Goal: Information Seeking & Learning: Learn about a topic

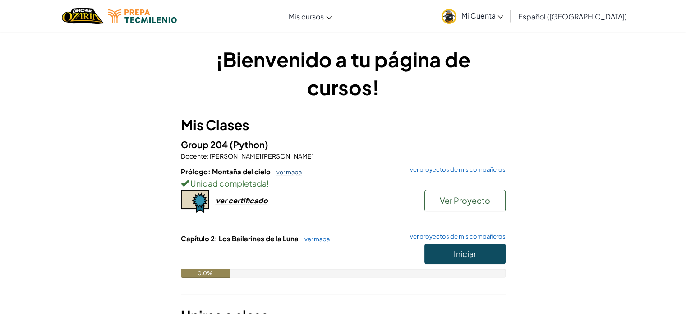
click at [293, 171] on link "ver mapa" at bounding box center [287, 171] width 30 height 7
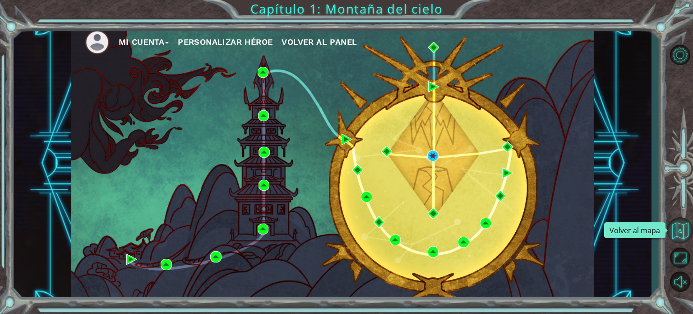
click at [678, 225] on button "Volver al mapa" at bounding box center [680, 230] width 26 height 26
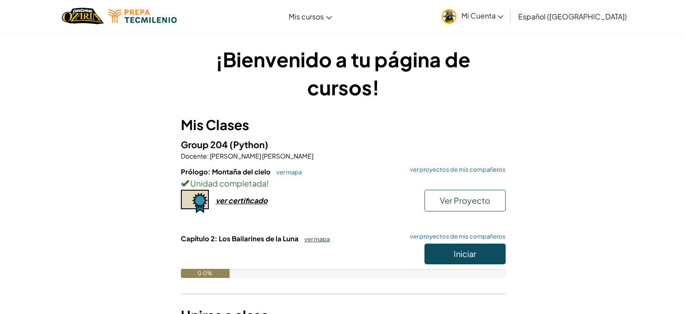
click at [319, 238] on link "ver mapa" at bounding box center [315, 238] width 30 height 7
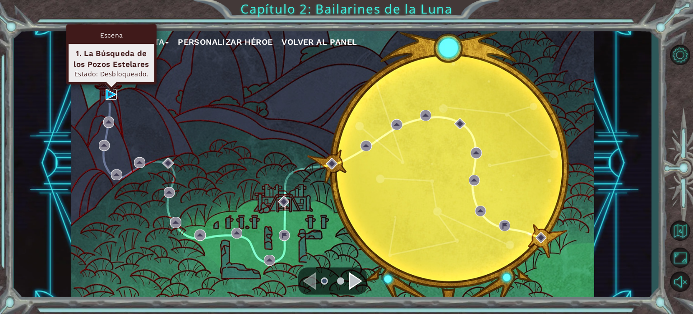
click at [108, 90] on img at bounding box center [111, 94] width 11 height 11
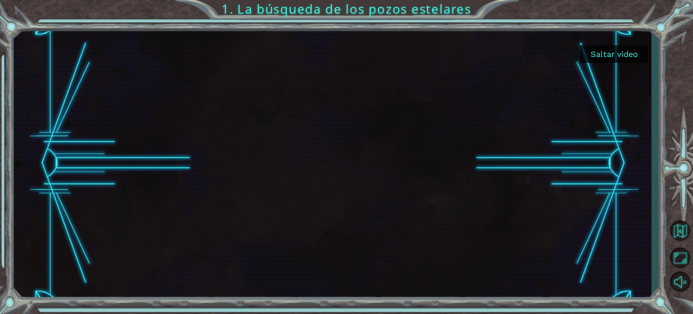
click at [334, 150] on div at bounding box center [332, 163] width 491 height 276
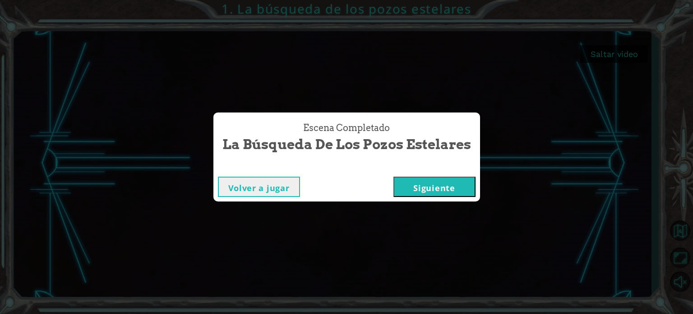
click at [424, 187] on button "Siguiente" at bounding box center [434, 186] width 82 height 20
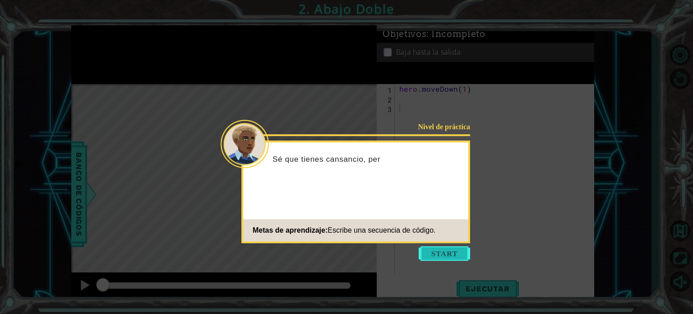
click at [444, 252] on button "Start" at bounding box center [444, 253] width 51 height 14
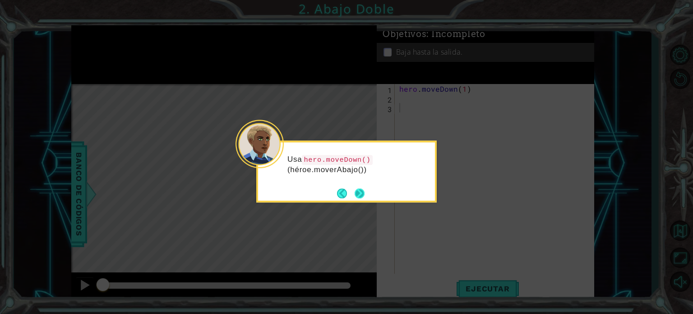
click at [360, 190] on button "Next" at bounding box center [360, 193] width 10 height 10
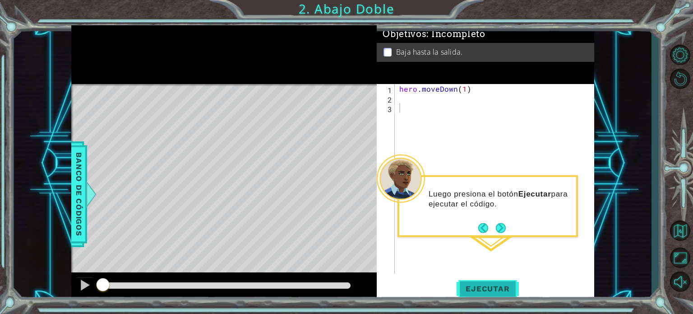
click at [481, 290] on span "Ejecutar" at bounding box center [488, 288] width 62 height 9
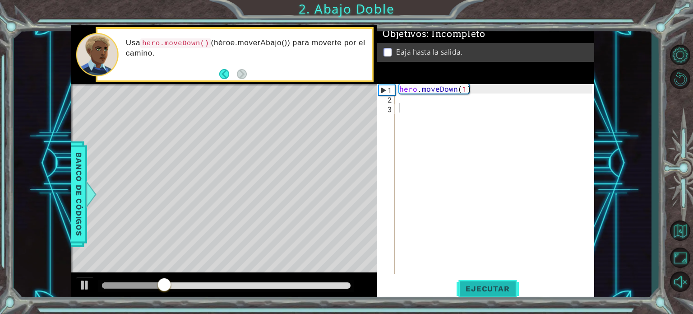
click at [491, 295] on button "Ejecutar" at bounding box center [488, 289] width 62 height 22
click at [464, 88] on div "hero . moveDown ( 1 )" at bounding box center [497, 188] width 199 height 208
type textarea "hero.moveDown(2)"
click at [486, 289] on span "Ejecutar" at bounding box center [488, 288] width 62 height 9
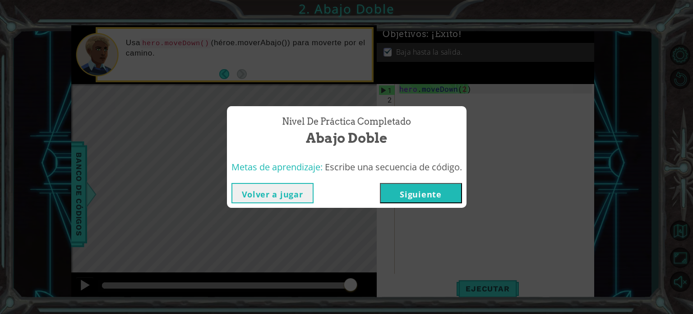
click at [439, 194] on button "Siguiente" at bounding box center [421, 193] width 82 height 20
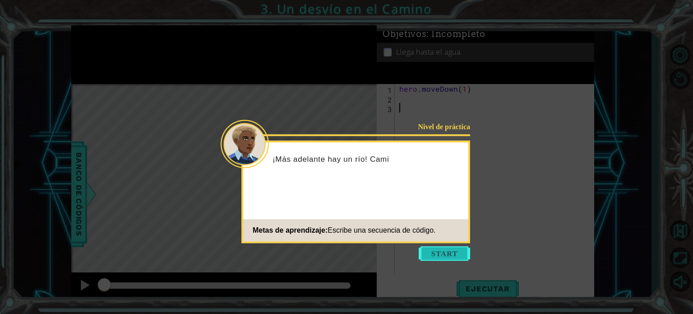
click at [460, 249] on button "Start" at bounding box center [444, 253] width 51 height 14
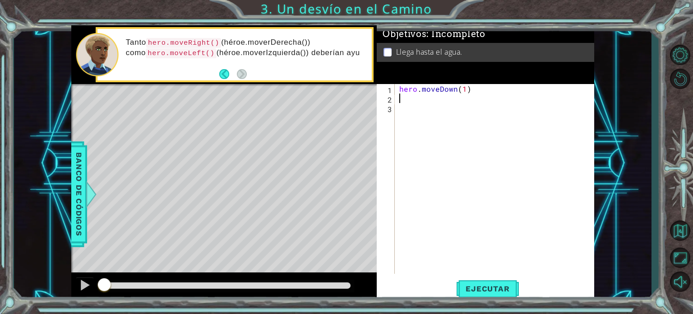
click at [404, 96] on div "hero . moveDown ( 1 )" at bounding box center [497, 188] width 199 height 208
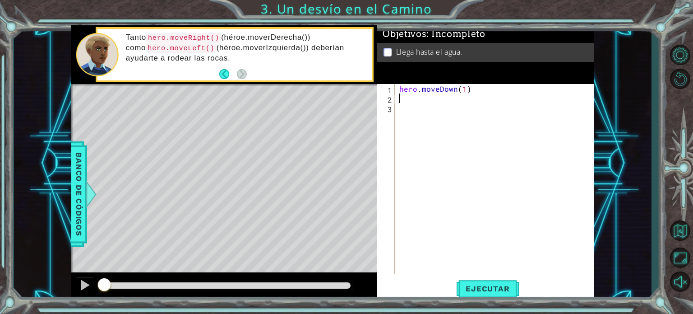
type textarea "y"
type textarea "hero.moveRight(1)"
type textarea "hero.moveDown(1)"
click at [487, 283] on button "Ejecutar" at bounding box center [488, 289] width 62 height 22
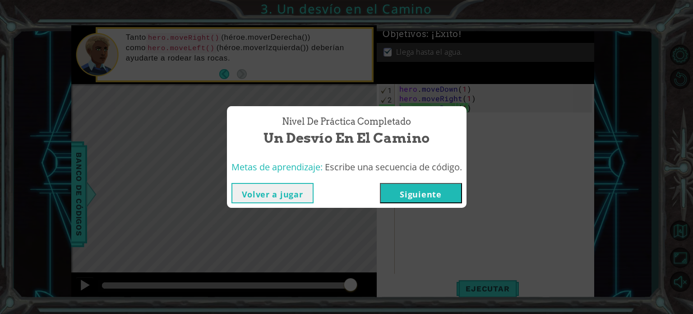
click at [437, 186] on button "Siguiente" at bounding box center [421, 193] width 82 height 20
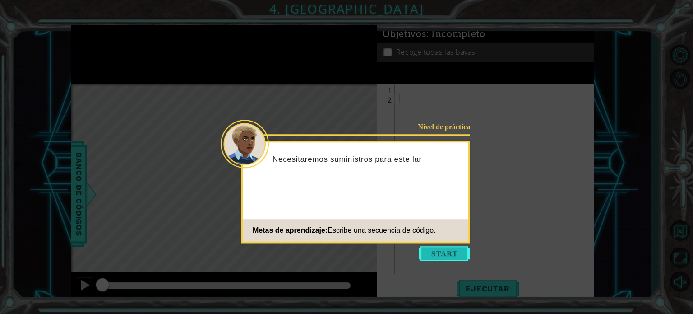
click at [450, 254] on button "Start" at bounding box center [444, 253] width 51 height 14
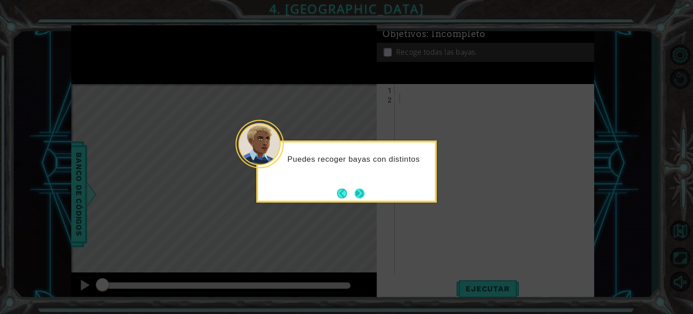
click at [361, 194] on button "Next" at bounding box center [360, 193] width 10 height 10
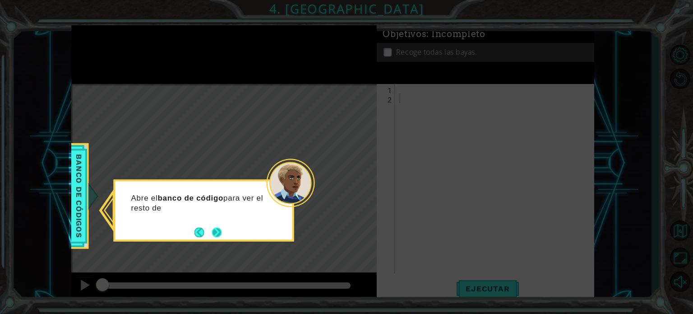
click at [215, 227] on button "Next" at bounding box center [217, 232] width 10 height 10
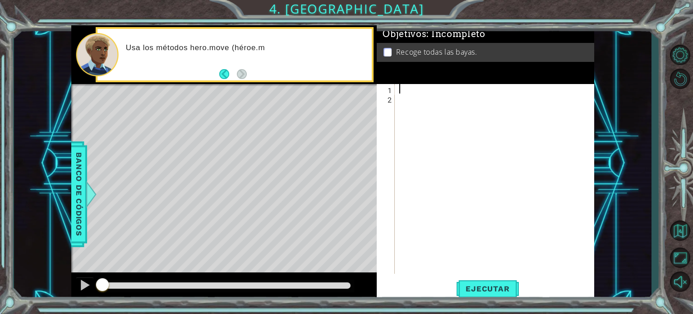
click at [406, 90] on div at bounding box center [497, 188] width 199 height 208
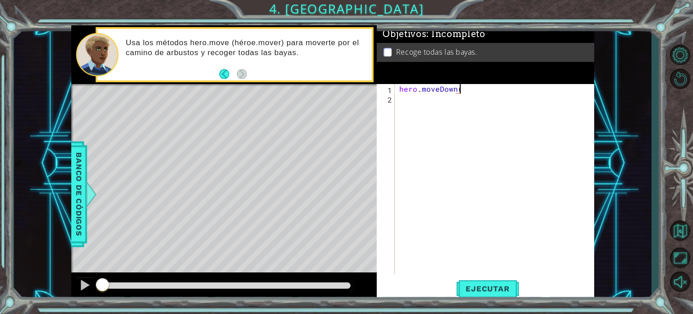
scroll to position [0, 4]
type textarea "hero.moveDown(2)"
type textarea "hero.moveLeft(2)"
type textarea "hero.moveUp(2)"
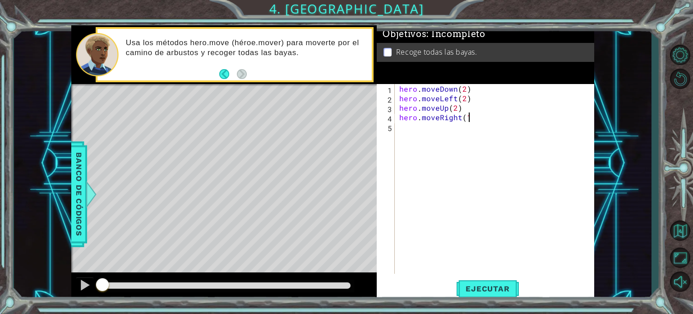
scroll to position [0, 4]
type textarea "hero.moveRight(1)"
click at [499, 288] on span "Ejecutar" at bounding box center [488, 288] width 62 height 9
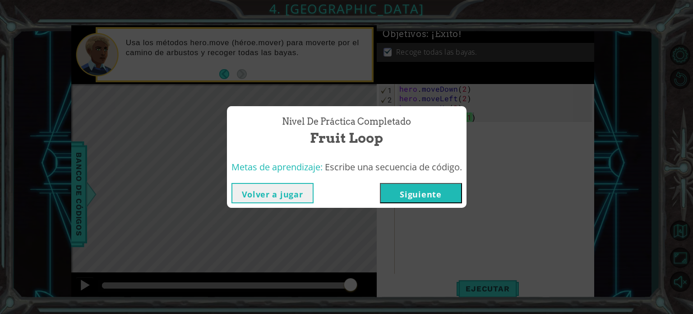
click at [410, 188] on button "Siguiente" at bounding box center [421, 193] width 82 height 20
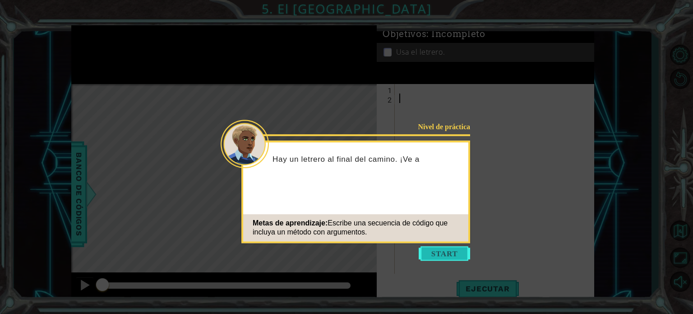
click at [449, 255] on button "Start" at bounding box center [444, 253] width 51 height 14
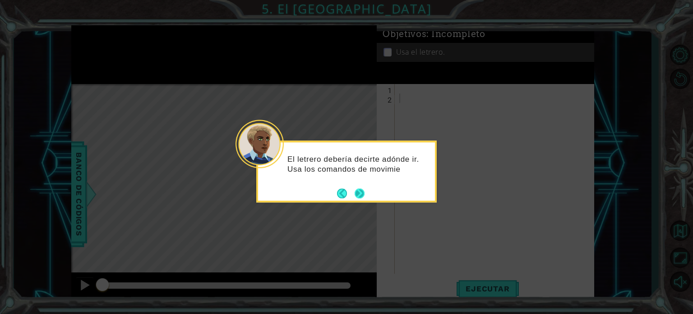
click at [361, 193] on button "Next" at bounding box center [360, 193] width 10 height 10
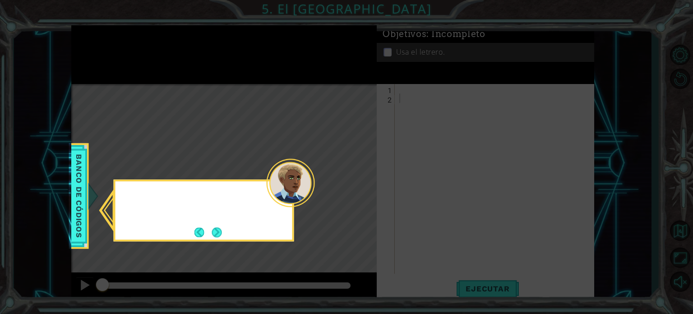
click at [361, 193] on icon at bounding box center [346, 157] width 693 height 314
click at [214, 231] on button "Next" at bounding box center [217, 232] width 10 height 10
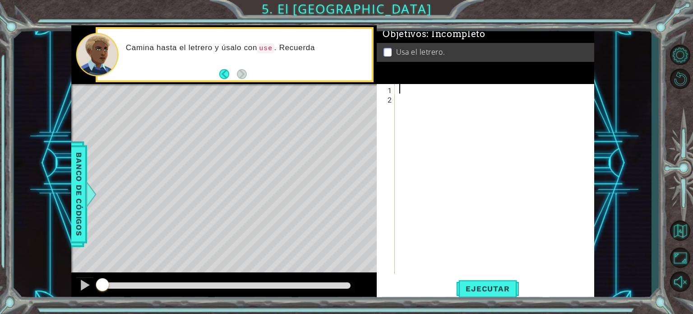
click at [400, 88] on div at bounding box center [497, 188] width 199 height 208
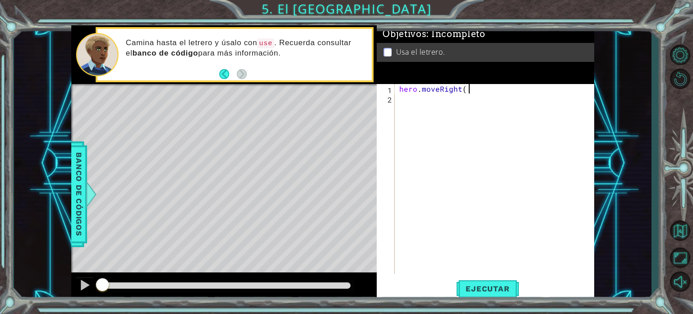
scroll to position [0, 4]
type textarea "hero.moveRight(1)"
type textarea "hero.moveUp(1)"
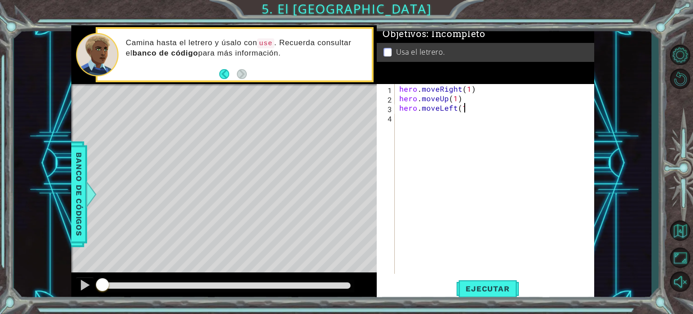
type textarea "hero.moveLeft(1)"
type textarea "hero.moveUp(1)"
type textarea "hero.moveRight(2)"
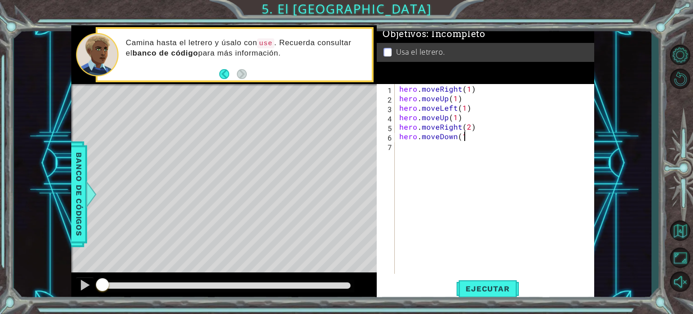
type textarea "hero.moveDown(1)"
type textarea "hero.use("sign")"
type textarea "hero.moveRight(1)"
click at [502, 292] on span "Ejecutar" at bounding box center [488, 288] width 62 height 9
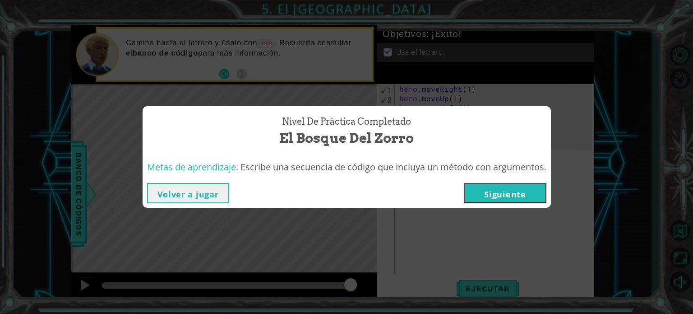
click at [511, 190] on button "Siguiente" at bounding box center [505, 193] width 82 height 20
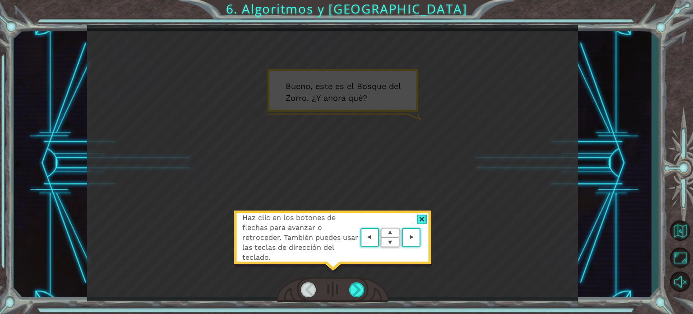
click at [423, 237] on area at bounding box center [423, 237] width 0 height 0
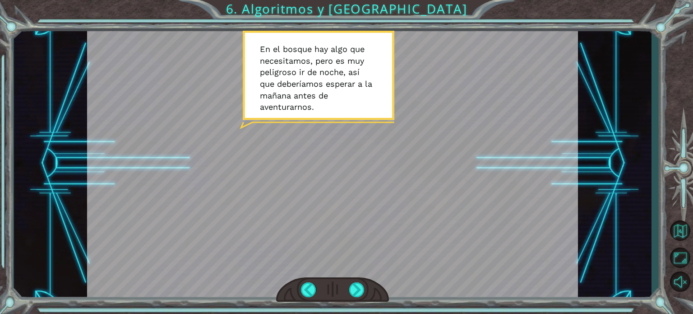
click at [416, 241] on div at bounding box center [332, 163] width 491 height 276
click at [360, 290] on div at bounding box center [356, 289] width 15 height 15
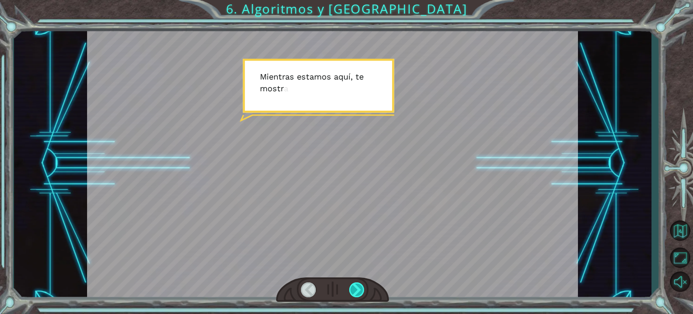
click at [360, 290] on div at bounding box center [356, 289] width 15 height 15
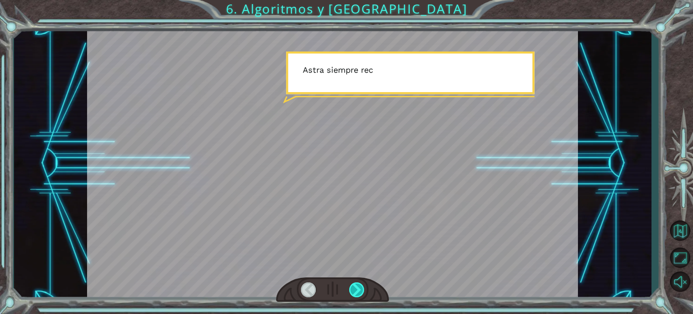
click at [360, 290] on div at bounding box center [356, 289] width 15 height 15
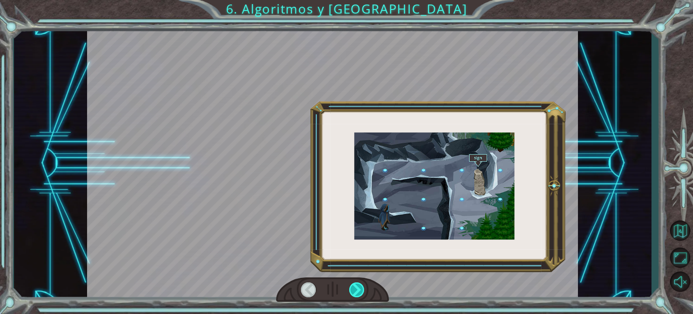
click at [360, 290] on div at bounding box center [356, 289] width 15 height 15
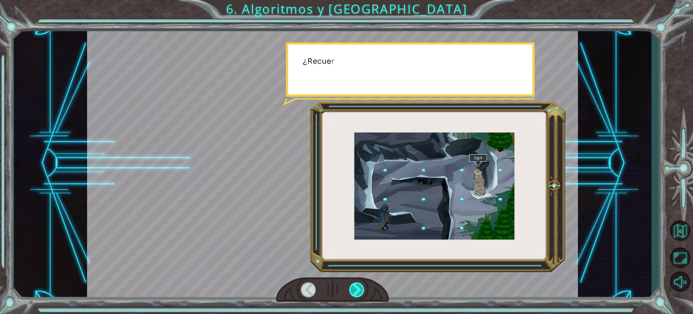
click at [360, 290] on div at bounding box center [356, 289] width 15 height 15
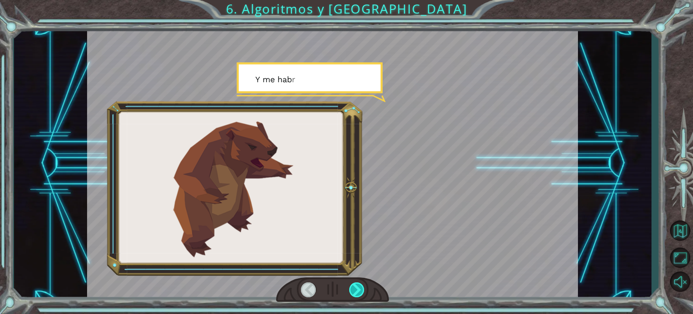
click at [360, 290] on div at bounding box center [356, 289] width 15 height 15
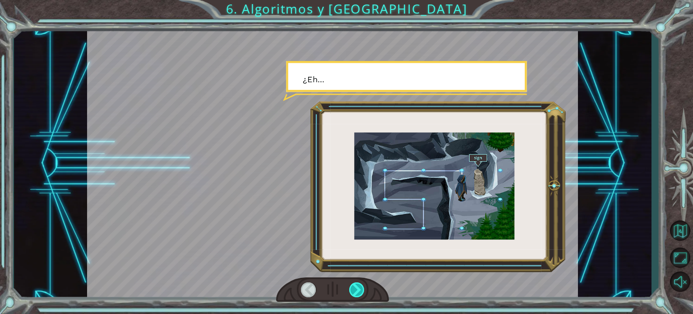
click at [360, 290] on div at bounding box center [356, 289] width 15 height 15
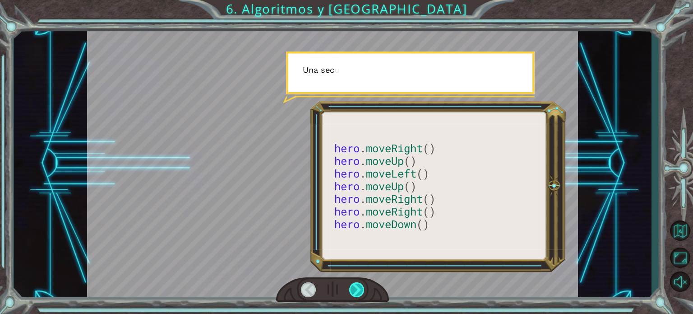
click at [360, 290] on div at bounding box center [356, 289] width 15 height 15
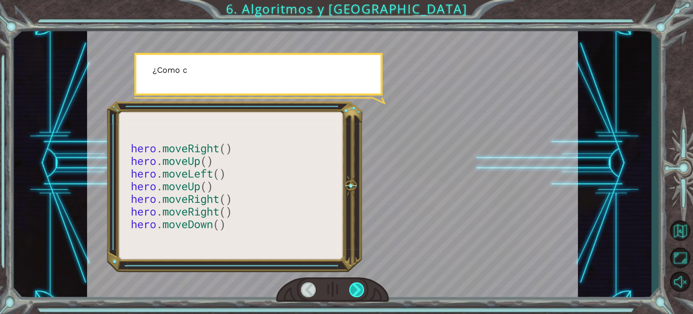
click at [360, 290] on div at bounding box center [356, 289] width 15 height 15
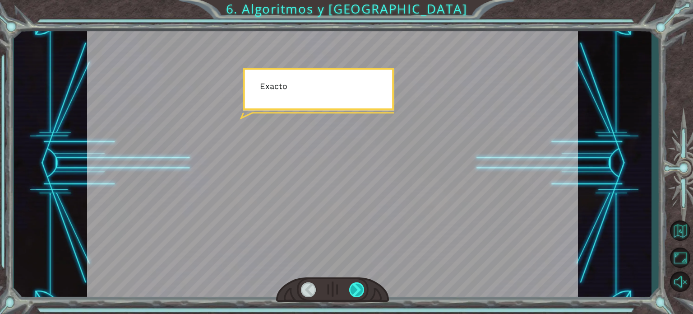
click at [360, 290] on div at bounding box center [356, 289] width 15 height 15
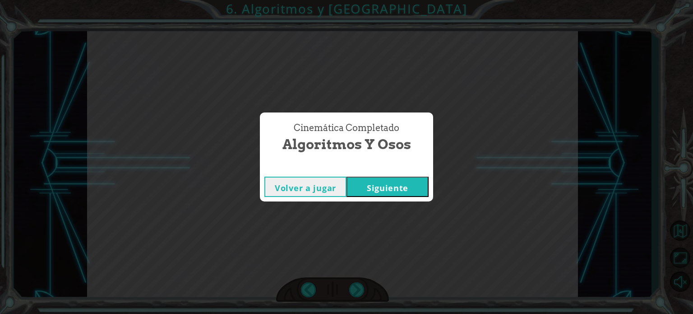
click at [369, 194] on button "Siguiente" at bounding box center [388, 186] width 82 height 20
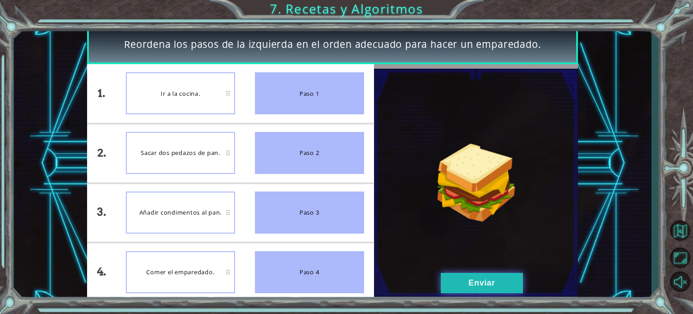
click at [487, 279] on button "Enviar" at bounding box center [482, 283] width 82 height 20
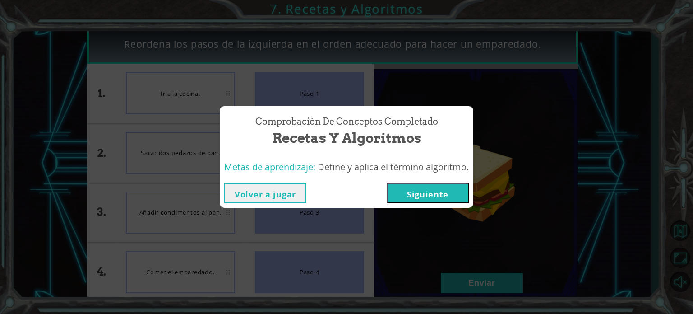
click at [448, 190] on button "Siguiente" at bounding box center [428, 193] width 82 height 20
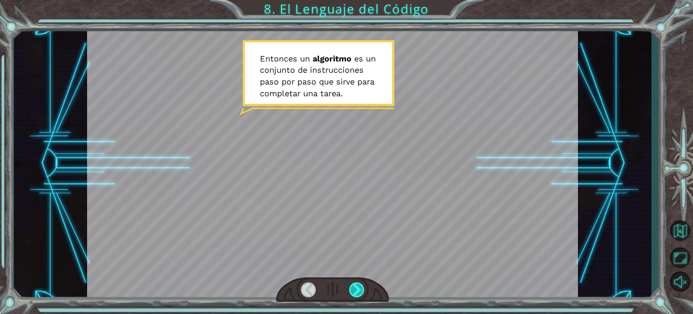
click at [357, 289] on div at bounding box center [356, 289] width 15 height 15
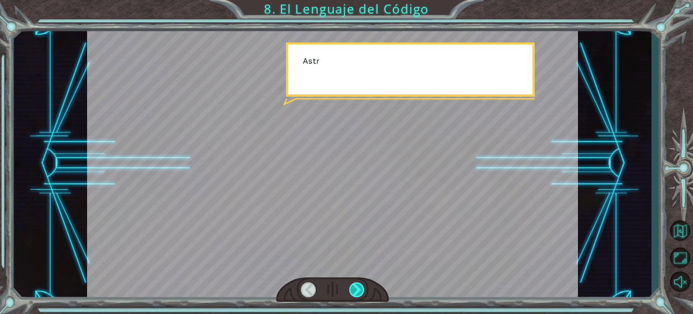
click at [357, 289] on div at bounding box center [356, 289] width 15 height 15
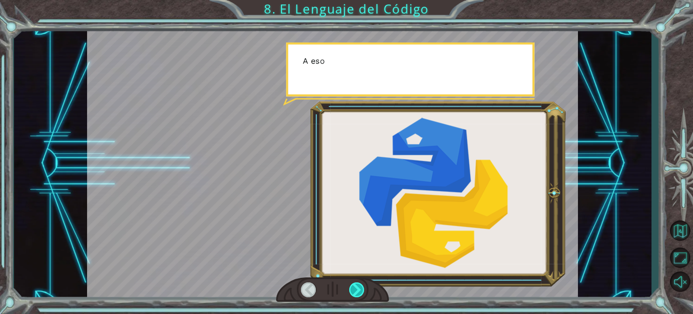
click at [357, 289] on div at bounding box center [356, 289] width 15 height 15
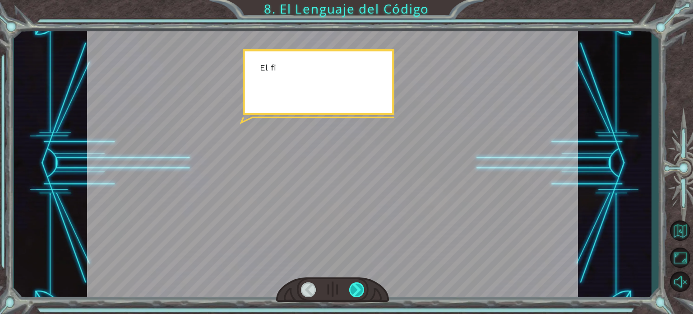
click at [357, 289] on div at bounding box center [356, 289] width 15 height 15
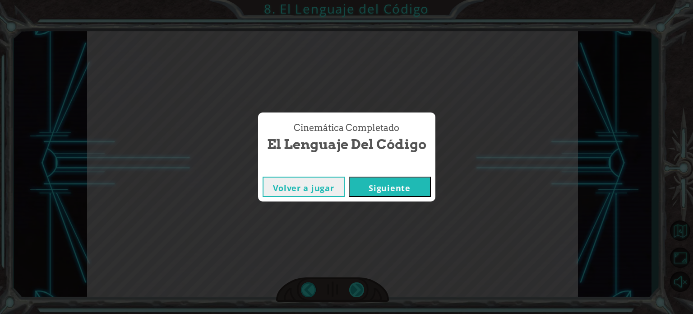
click at [357, 0] on div "E n t o n c e s u n a l g o r i t m o e s u n c o n j u n t o d e i n s t r u c…" at bounding box center [346, 0] width 693 height 0
click at [357, 289] on div "Cinemática Completado El Lenguaje del Código Volver a jugar [GEOGRAPHIC_DATA]" at bounding box center [346, 157] width 693 height 314
click at [386, 224] on div "Cinemática Completado El Lenguaje del Código Volver a jugar [GEOGRAPHIC_DATA]" at bounding box center [346, 157] width 693 height 314
click at [385, 190] on button "Siguiente" at bounding box center [390, 186] width 82 height 20
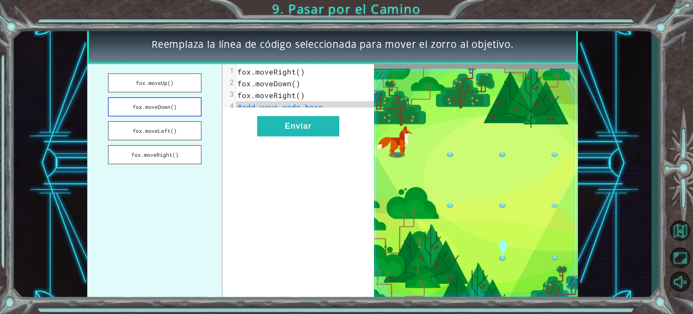
drag, startPoint x: 175, startPoint y: 106, endPoint x: 186, endPoint y: 115, distance: 14.2
click at [186, 115] on button "fox.moveDown()" at bounding box center [155, 106] width 94 height 19
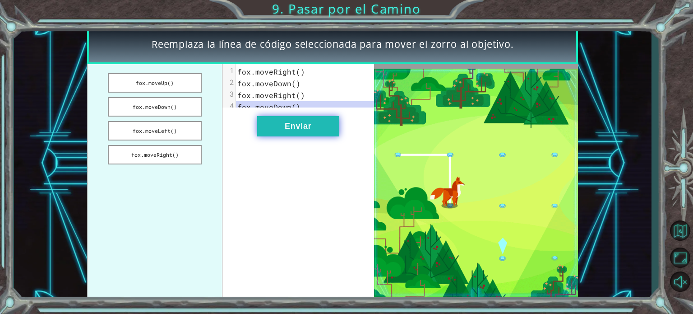
click at [308, 136] on button "Enviar" at bounding box center [298, 126] width 82 height 20
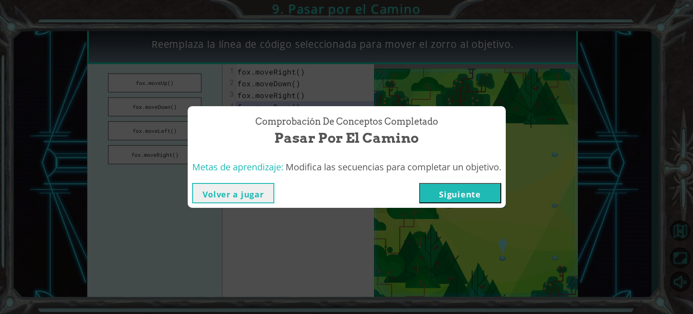
click at [442, 185] on button "Siguiente" at bounding box center [460, 193] width 82 height 20
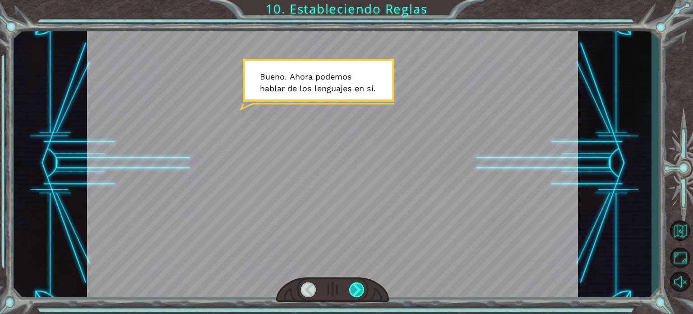
click at [359, 287] on div at bounding box center [356, 289] width 15 height 15
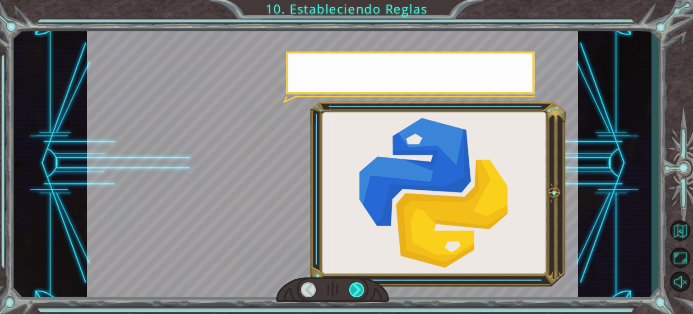
click at [359, 287] on div at bounding box center [356, 289] width 15 height 15
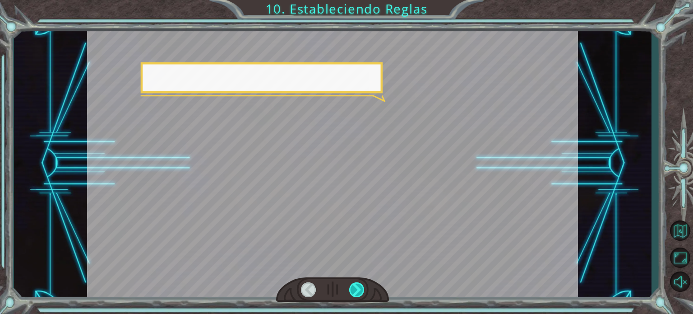
click at [359, 287] on div at bounding box center [356, 289] width 15 height 15
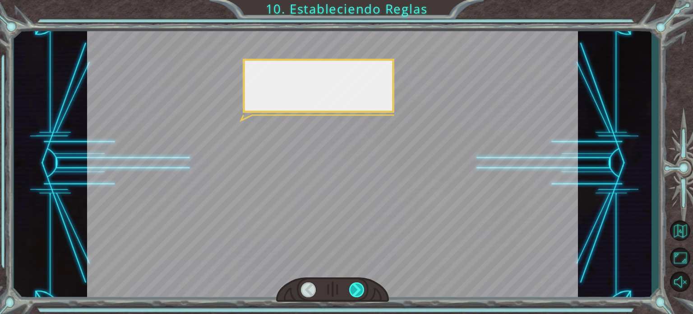
click at [359, 287] on div at bounding box center [356, 289] width 15 height 15
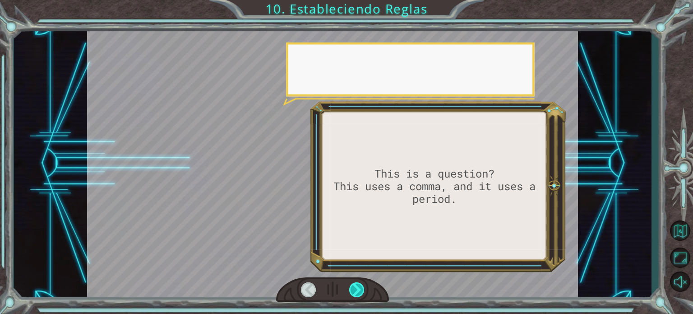
click at [359, 287] on div at bounding box center [356, 289] width 15 height 15
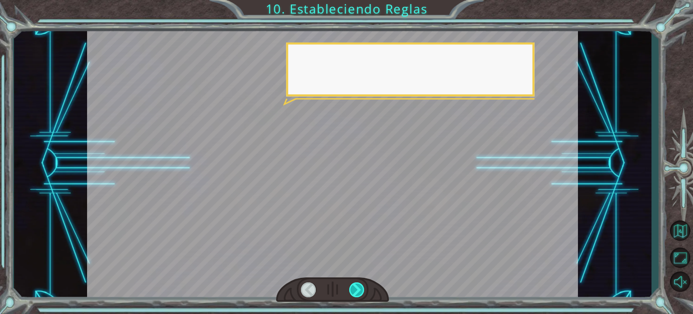
click at [359, 287] on div at bounding box center [356, 289] width 15 height 15
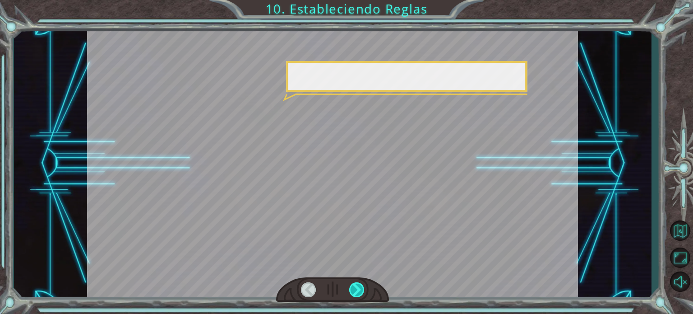
click at [359, 287] on div at bounding box center [356, 289] width 15 height 15
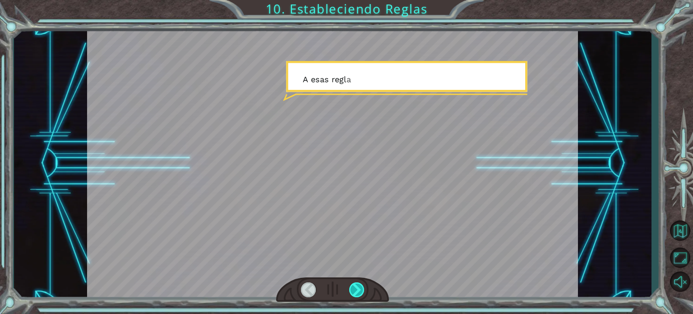
click at [359, 287] on div at bounding box center [356, 289] width 15 height 15
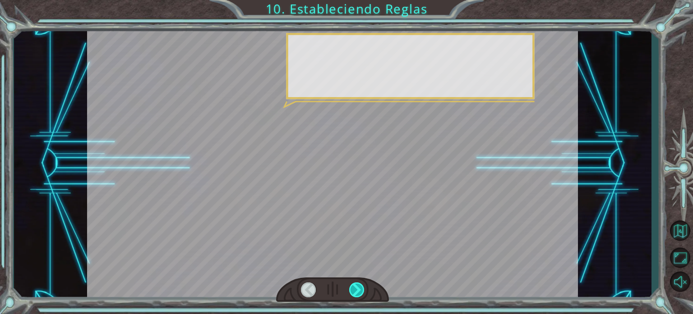
click at [359, 287] on div at bounding box center [356, 289] width 15 height 15
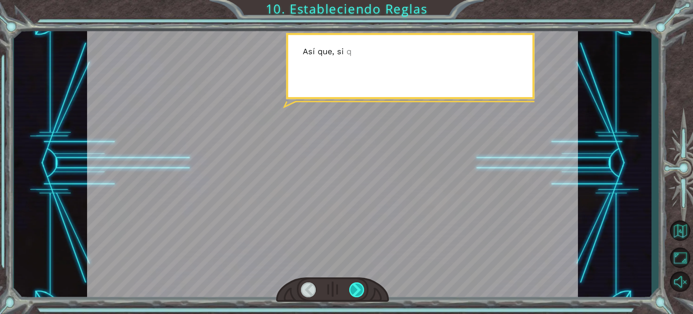
click at [359, 287] on div at bounding box center [356, 289] width 15 height 15
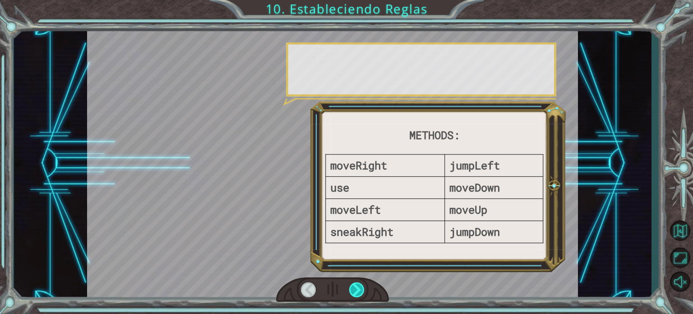
click at [359, 287] on div at bounding box center [356, 289] width 15 height 15
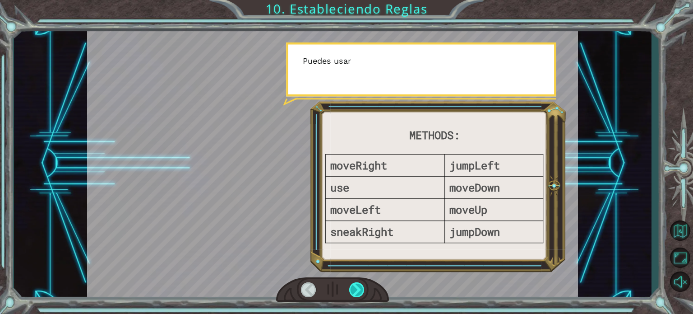
click at [359, 287] on div at bounding box center [356, 289] width 15 height 15
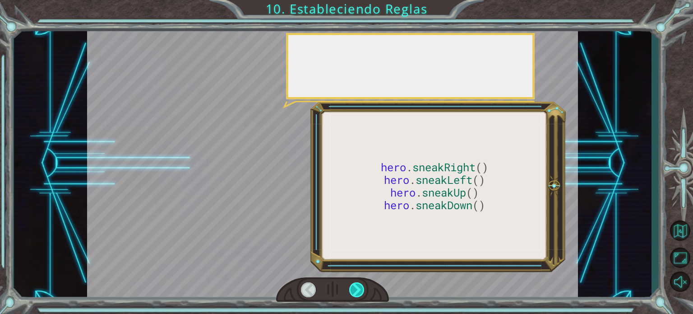
click at [359, 287] on div at bounding box center [356, 289] width 15 height 15
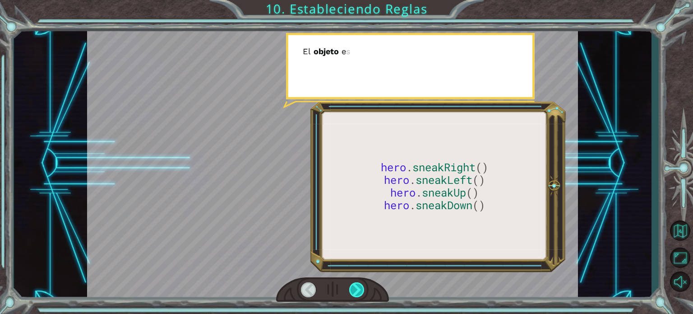
click at [359, 287] on div at bounding box center [356, 289] width 15 height 15
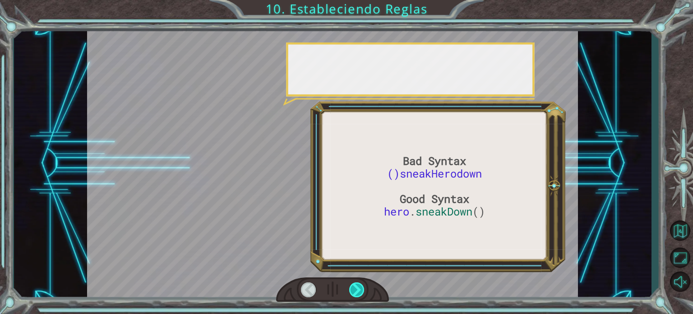
click at [359, 287] on div at bounding box center [356, 289] width 15 height 15
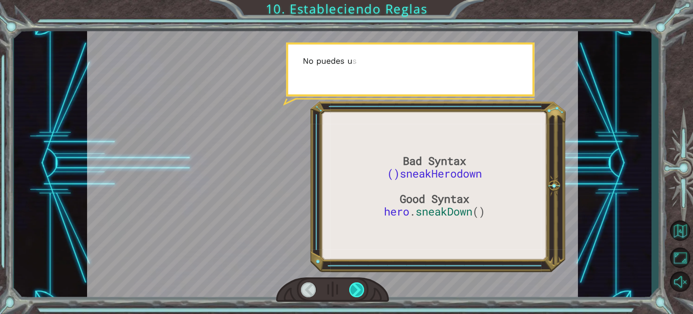
click at [359, 287] on div at bounding box center [356, 289] width 15 height 15
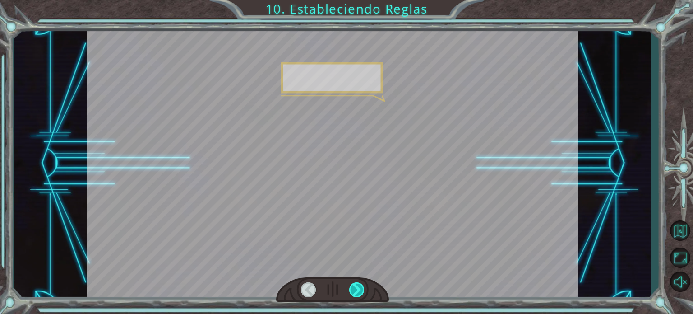
click at [359, 287] on div at bounding box center [356, 289] width 15 height 15
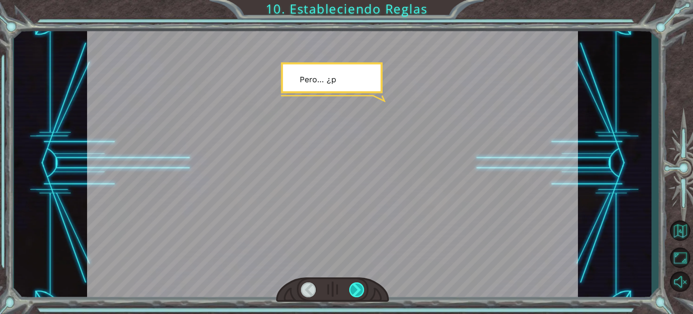
click at [359, 287] on div at bounding box center [356, 289] width 15 height 15
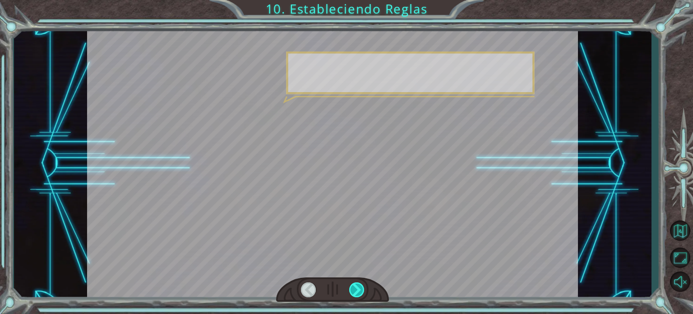
click at [359, 287] on div at bounding box center [356, 289] width 15 height 15
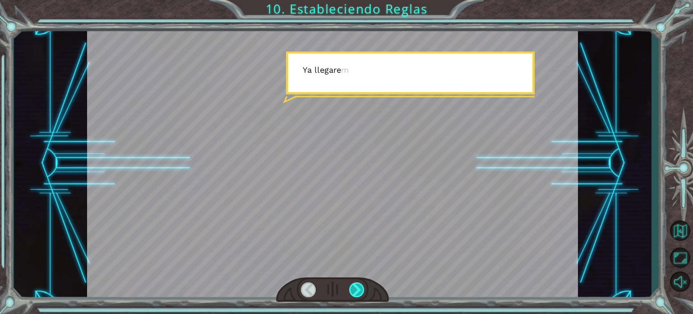
click at [359, 287] on div at bounding box center [356, 289] width 15 height 15
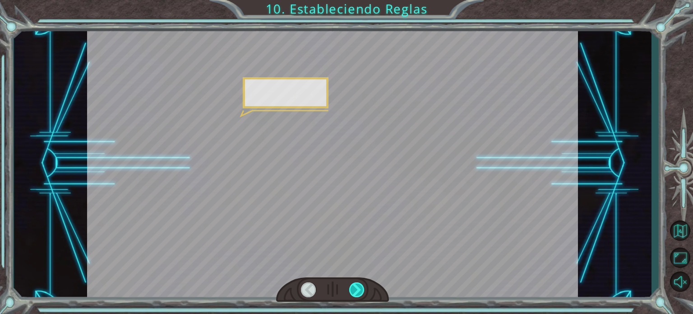
click at [359, 287] on div at bounding box center [356, 289] width 15 height 15
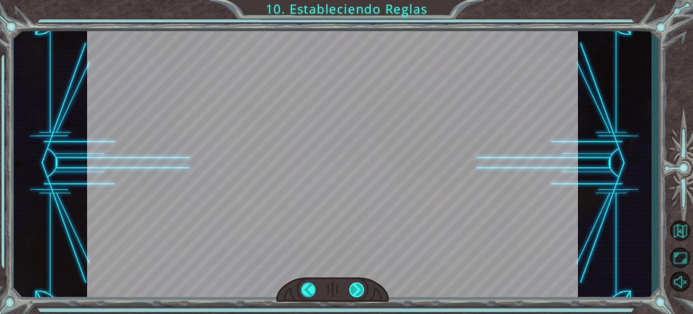
click at [359, 287] on div at bounding box center [356, 289] width 15 height 15
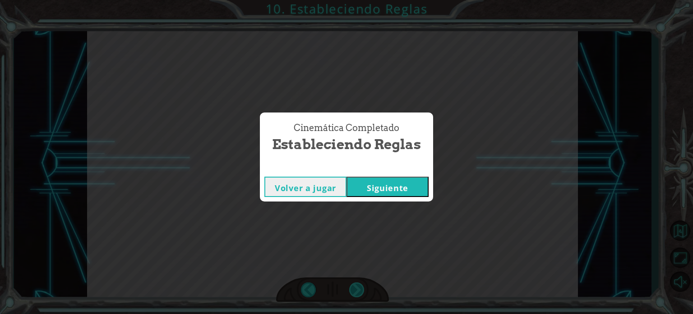
click at [359, 287] on div "Cinemática Completado Estableciendo Reglas Volver a jugar [GEOGRAPHIC_DATA]" at bounding box center [346, 157] width 693 height 314
click at [397, 221] on div "Cinemática Completado Estableciendo Reglas Volver a jugar [GEOGRAPHIC_DATA]" at bounding box center [346, 157] width 693 height 314
click at [394, 193] on button "Siguiente" at bounding box center [388, 186] width 82 height 20
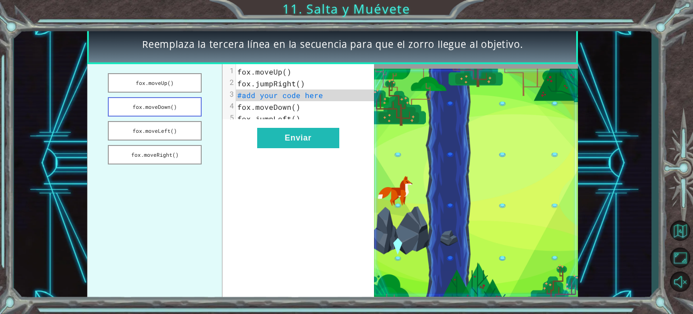
click at [179, 108] on button "fox.moveDown()" at bounding box center [155, 106] width 94 height 19
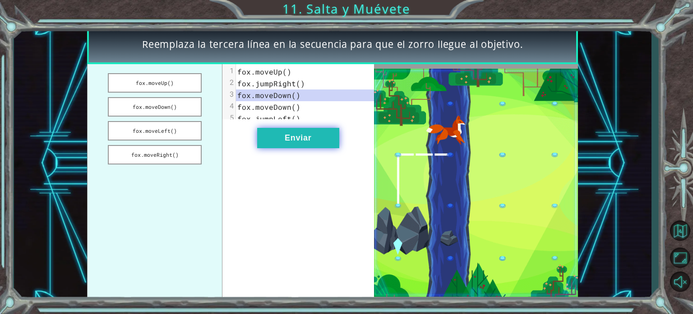
click at [261, 138] on button "Enviar" at bounding box center [298, 138] width 82 height 20
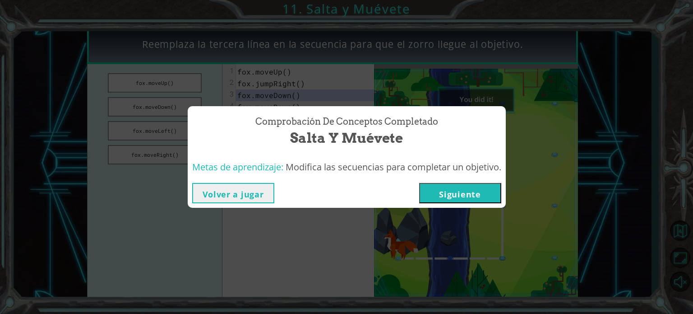
click at [444, 186] on button "Siguiente" at bounding box center [460, 193] width 82 height 20
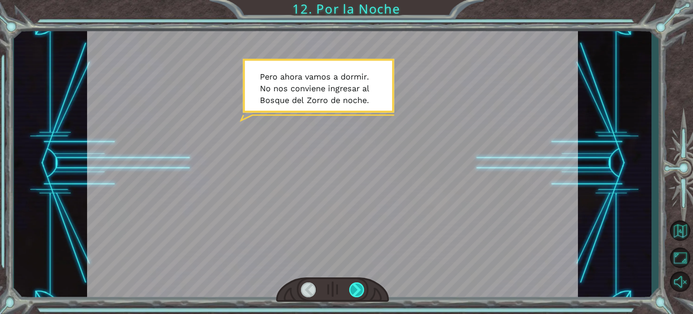
click at [355, 290] on div at bounding box center [356, 289] width 15 height 15
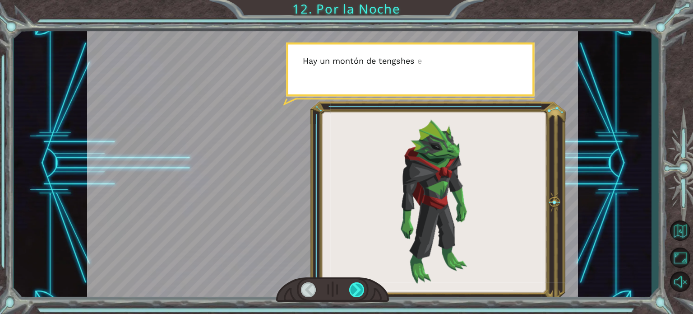
click at [355, 290] on div at bounding box center [356, 289] width 15 height 15
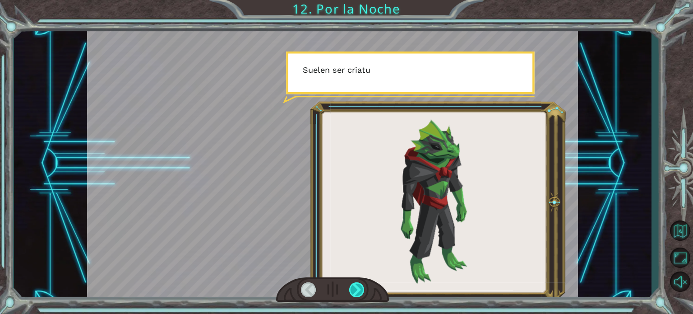
click at [355, 290] on div at bounding box center [356, 289] width 15 height 15
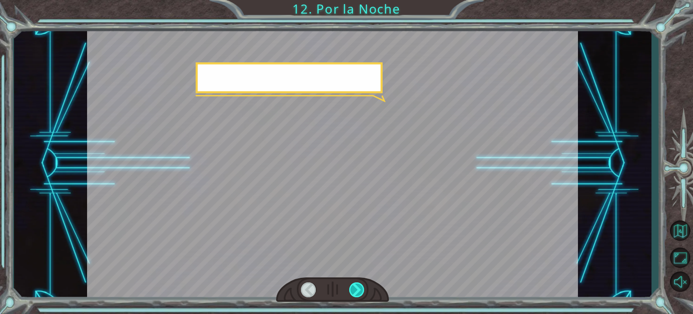
click at [355, 290] on div at bounding box center [356, 289] width 15 height 15
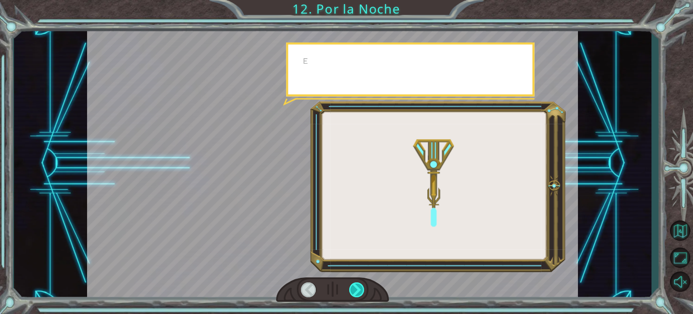
click at [355, 290] on div at bounding box center [356, 289] width 15 height 15
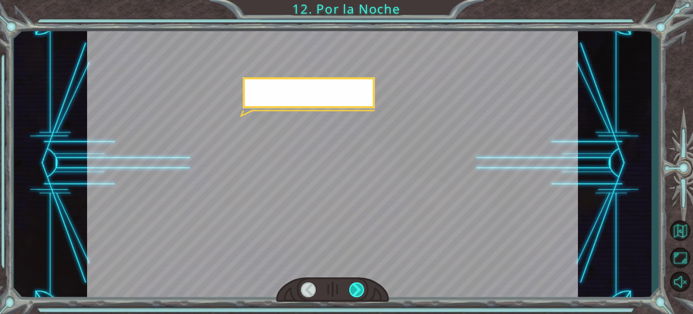
click at [355, 290] on div at bounding box center [356, 289] width 15 height 15
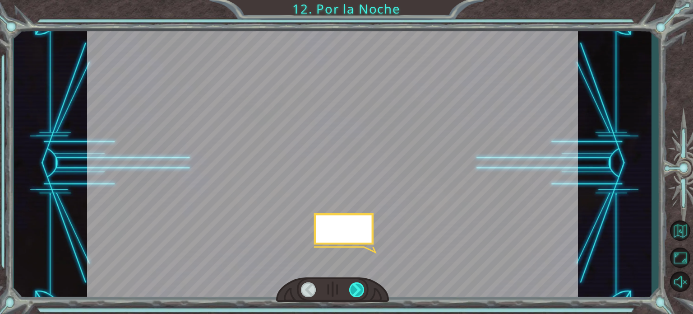
click at [355, 290] on div at bounding box center [356, 289] width 15 height 15
click at [355, 0] on div "P e r o a h o r a v a m o s a d o r m i r . N o n o s c o n v i e n e i n g r e…" at bounding box center [346, 0] width 693 height 0
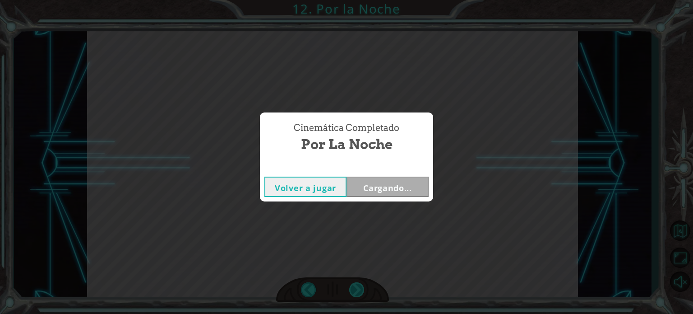
click at [355, 290] on div "Cinemática Completado Por la Noche Volver a jugar Cargando..." at bounding box center [346, 157] width 693 height 314
click at [379, 185] on button "Siguiente" at bounding box center [388, 186] width 82 height 20
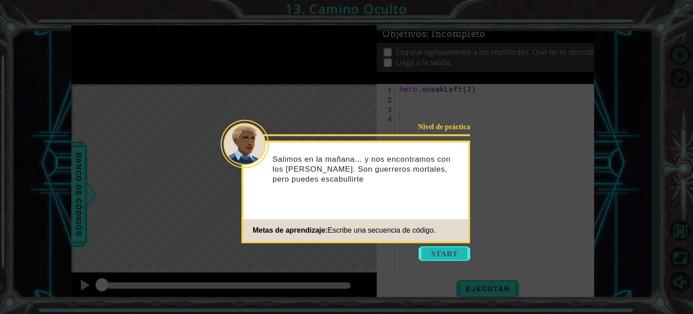
click at [446, 255] on button "Start" at bounding box center [444, 253] width 51 height 14
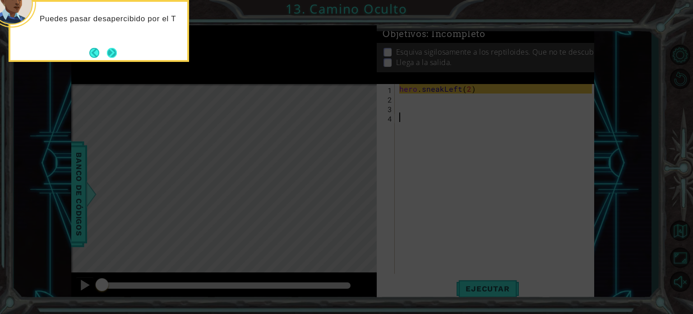
click at [115, 52] on button "Next" at bounding box center [112, 53] width 10 height 10
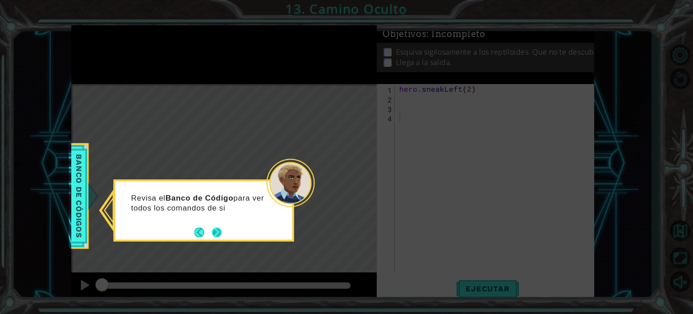
click at [217, 228] on button "Next" at bounding box center [217, 232] width 10 height 10
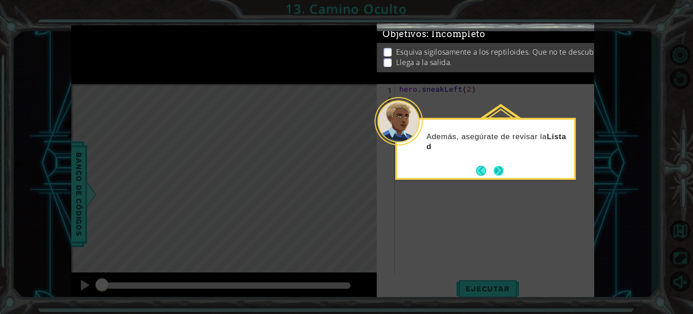
click at [500, 168] on button "Next" at bounding box center [499, 170] width 10 height 10
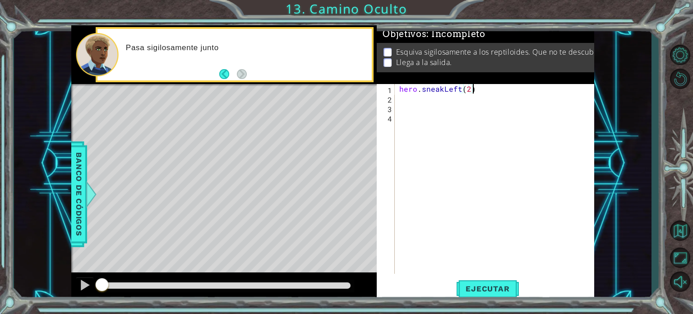
click at [480, 87] on div "hero . sneakLeft ( 2 )" at bounding box center [497, 188] width 199 height 208
type textarea "hero.sneakLeft(2)"
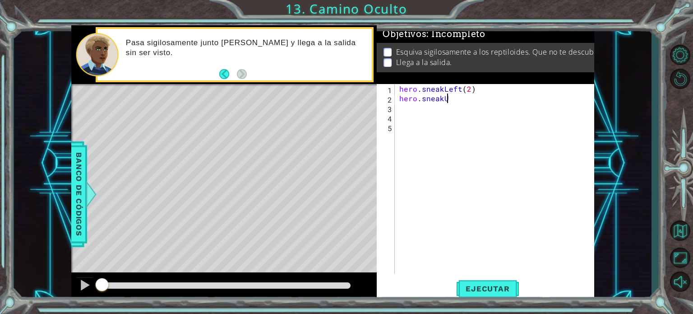
scroll to position [0, 2]
type textarea "hero.sneakUp(2)"
type textarea "hero.sneakRight(3)"
click at [495, 294] on button "Ejecutar" at bounding box center [488, 289] width 62 height 22
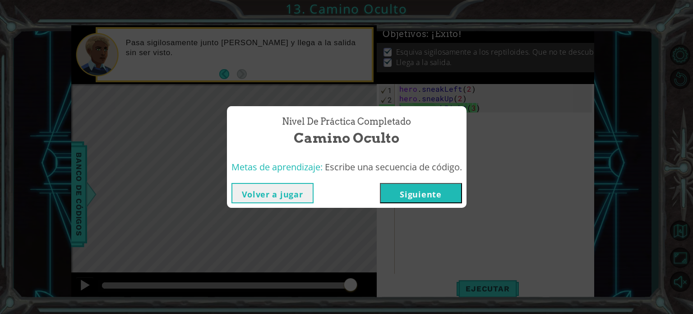
click at [430, 187] on button "Siguiente" at bounding box center [421, 193] width 82 height 20
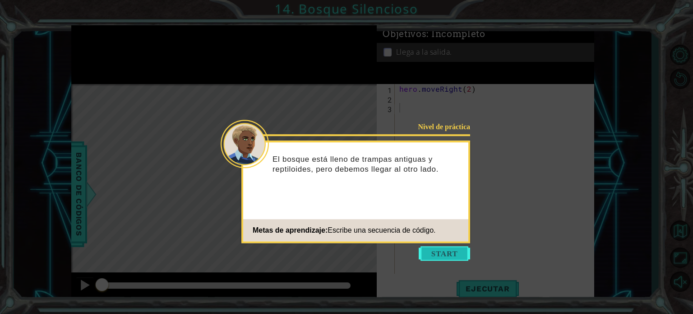
click at [457, 252] on button "Start" at bounding box center [444, 253] width 51 height 14
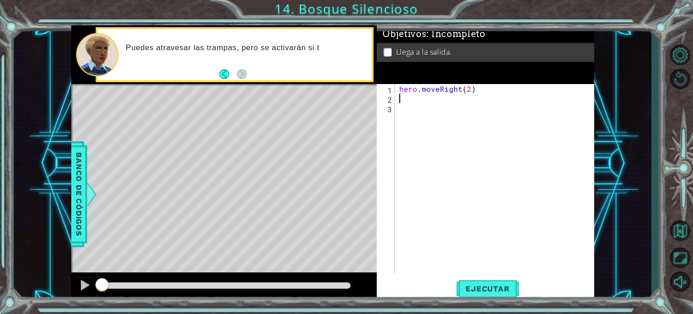
click at [408, 97] on div "hero . moveRight ( 2 )" at bounding box center [497, 188] width 199 height 208
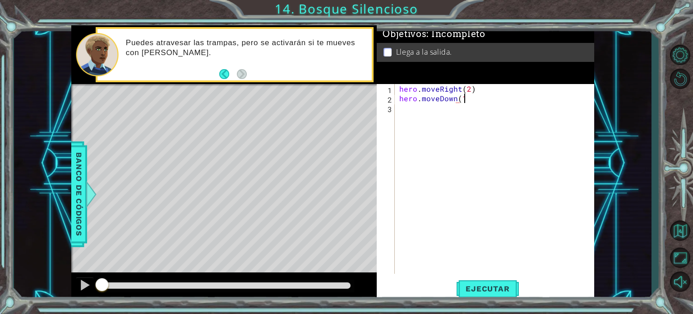
scroll to position [0, 4]
type textarea "hero.moveDown(1)"
type textarea "hero.snakRight(3)"
type textarea "hero.moveUp(1)"
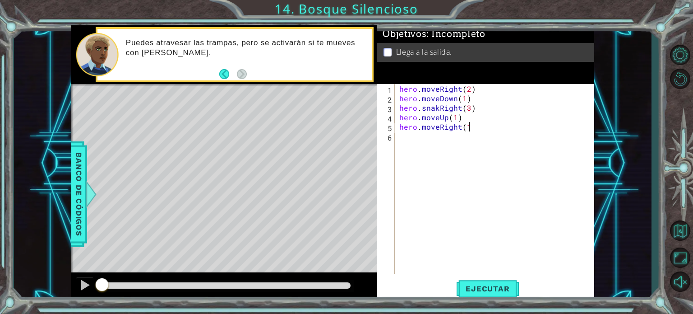
scroll to position [0, 4]
click at [468, 292] on span "Ejecutar" at bounding box center [488, 288] width 62 height 9
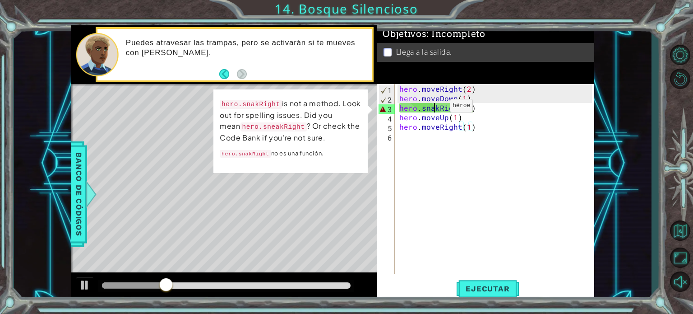
click at [435, 108] on div "hero . moveRight ( 2 ) hero . moveDown ( 1 ) hero . snakRight ( 3 ) hero . move…" at bounding box center [497, 188] width 199 height 208
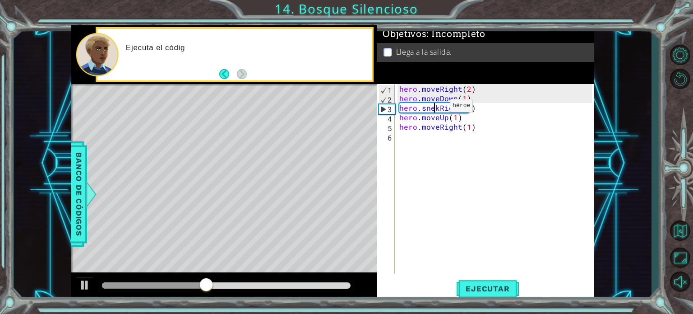
scroll to position [0, 2]
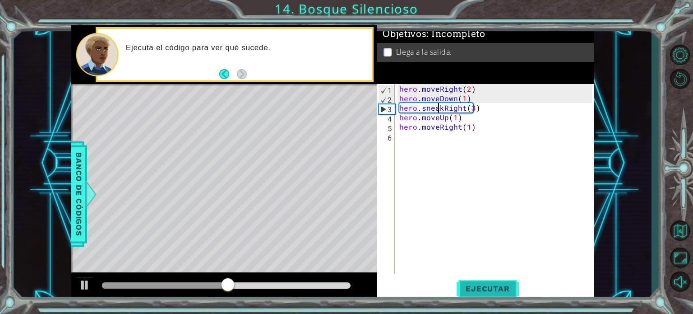
type textarea "hero.sneakRight(3)"
click at [488, 289] on span "Ejecutar" at bounding box center [488, 288] width 62 height 9
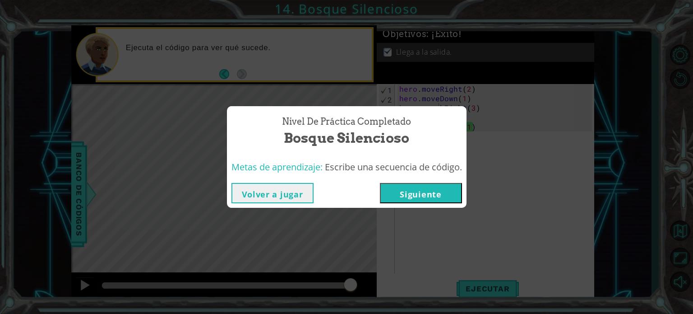
click at [440, 190] on button "Siguiente" at bounding box center [421, 193] width 82 height 20
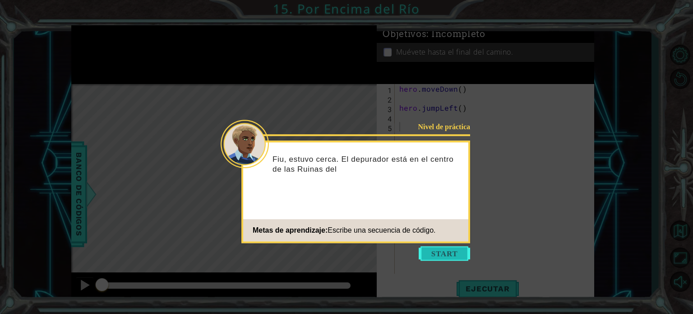
click at [449, 251] on button "Start" at bounding box center [444, 253] width 51 height 14
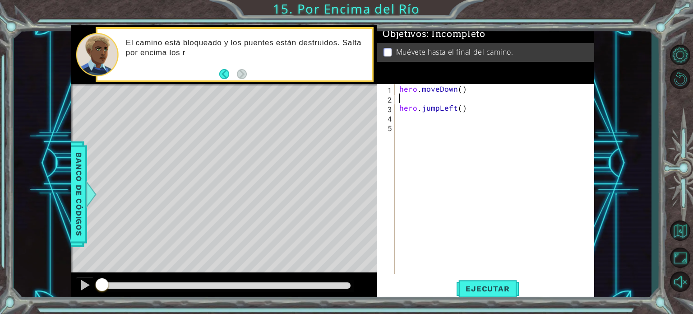
click at [438, 101] on div "hero . moveDown ( ) hero . jumpLeft ( )" at bounding box center [497, 188] width 199 height 208
type textarea "hero.jumpLeft()"
click at [435, 120] on div "hero . moveDown ( ) hero . jumpLeft ( ) hero . jumpLeft ( )" at bounding box center [497, 188] width 199 height 208
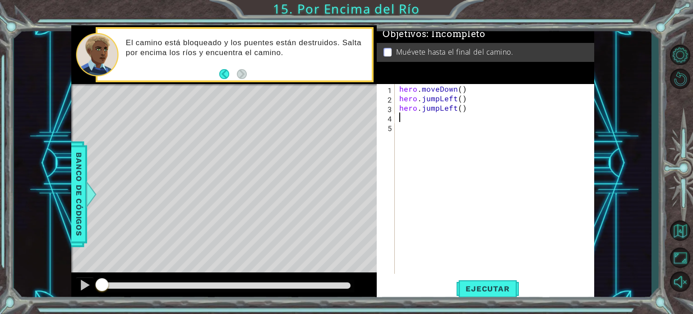
scroll to position [0, 0]
click at [460, 109] on div "hero . moveDown ( ) hero . jumpLeft ( ) hero . jumpLeft ( )" at bounding box center [497, 188] width 199 height 208
type textarea "hero.jumpLeft(1)"
click at [408, 117] on div "hero . moveDown ( ) hero . jumpLeft ( ) hero . jumpLeft ( 1 )" at bounding box center [497, 188] width 199 height 208
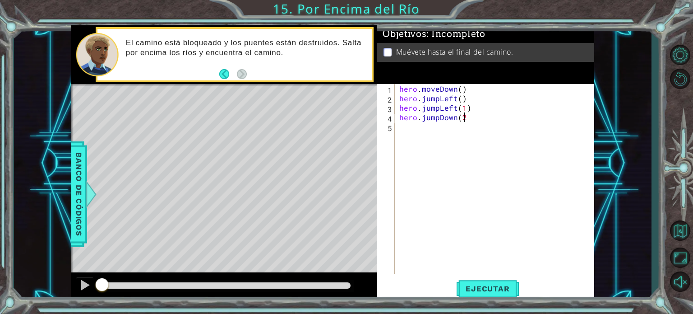
type textarea "hero.jumpDown(2)"
type textarea "hero.jumpRight(2)"
type textarea "hero.moveRight(1)"
click at [474, 292] on span "Ejecutar" at bounding box center [488, 288] width 62 height 9
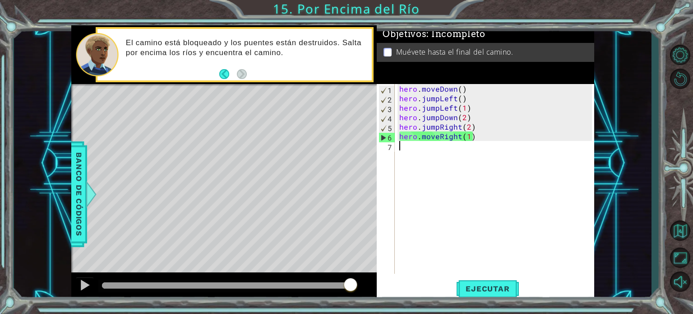
click at [468, 143] on div "hero . moveDown ( ) hero . jumpLeft ( ) hero . jumpLeft ( 1 ) hero . jumpDown (…" at bounding box center [497, 188] width 199 height 208
click at [472, 133] on div "hero . moveDown ( ) hero . jumpLeft ( ) hero . jumpLeft ( 1 ) hero . jumpDown (…" at bounding box center [497, 188] width 199 height 208
type textarea "hero.moveRight(1)"
click at [485, 282] on button "Ejecutar" at bounding box center [488, 289] width 62 height 22
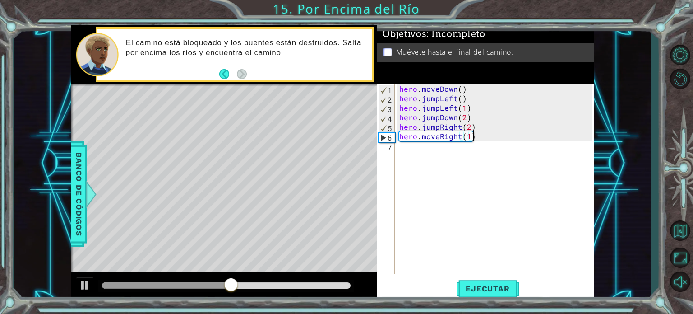
click at [482, 140] on div "hero . moveDown ( ) hero . jumpLeft ( ) hero . jumpLeft ( 1 ) hero . jumpDown (…" at bounding box center [497, 188] width 199 height 208
click at [384, 137] on div "6" at bounding box center [387, 137] width 16 height 9
type textarea "hero.moveRight(1)"
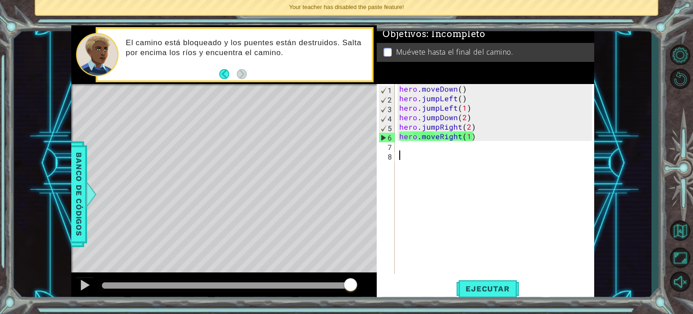
click at [401, 152] on div "hero . moveDown ( ) hero . jumpLeft ( ) hero . jumpLeft ( 1 ) hero . jumpDown (…" at bounding box center [497, 188] width 199 height 208
click at [450, 138] on div "hero . moveDown ( ) hero . jumpLeft ( ) hero . jumpLeft ( 1 ) hero . jumpDown (…" at bounding box center [497, 188] width 199 height 208
click at [458, 135] on div "hero . moveDown ( ) hero . jumpLeft ( ) hero . jumpLeft ( 1 ) hero . jumpDown (…" at bounding box center [497, 188] width 199 height 208
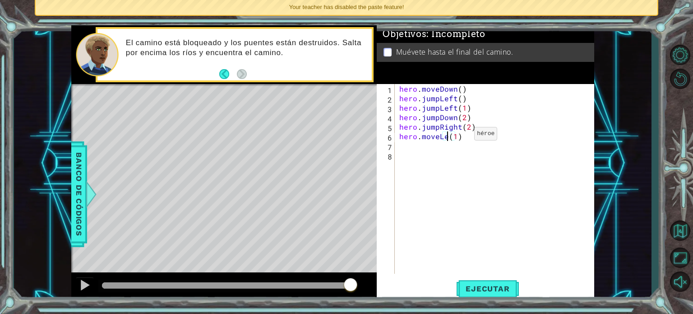
scroll to position [0, 3]
click at [495, 286] on span "Ejecutar" at bounding box center [488, 288] width 62 height 9
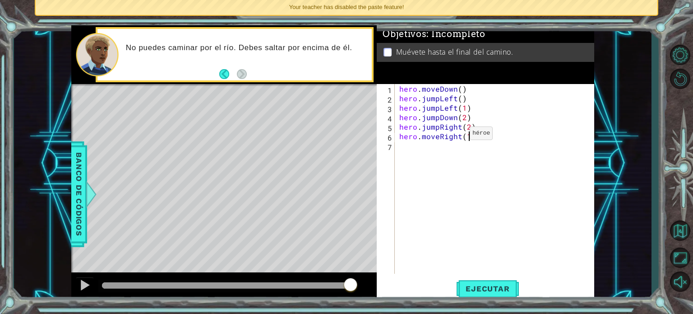
scroll to position [0, 4]
type textarea "hero.moveRight(1)"
click at [495, 294] on button "Ejecutar" at bounding box center [488, 289] width 62 height 22
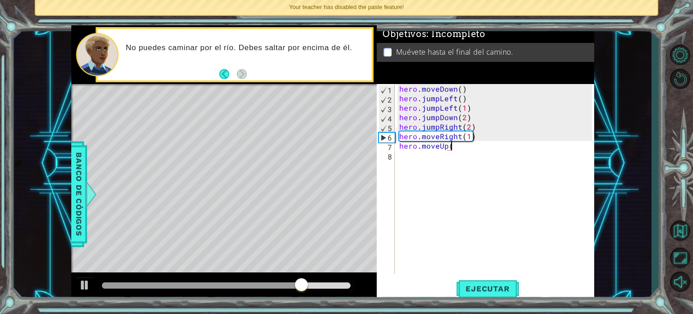
scroll to position [0, 3]
click at [495, 297] on button "Ejecutar" at bounding box center [488, 289] width 62 height 22
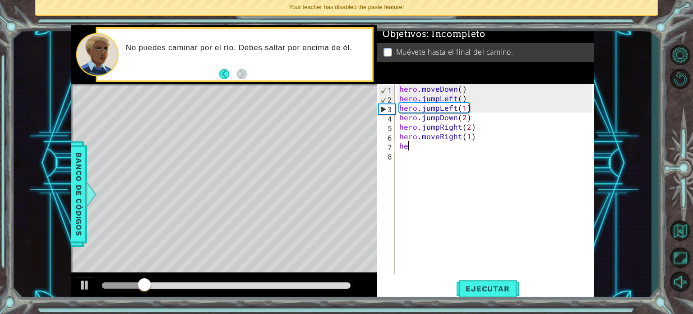
scroll to position [0, 0]
type textarea "h"
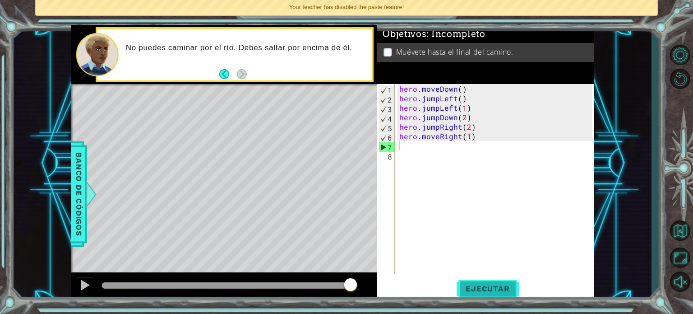
click at [498, 286] on span "Ejecutar" at bounding box center [488, 288] width 62 height 9
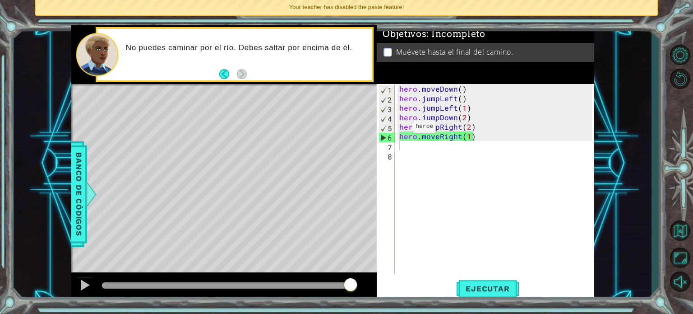
click at [341, 247] on div "Level Map" at bounding box center [279, 217] width 417 height 266
click at [473, 292] on span "Ejecutar" at bounding box center [488, 288] width 62 height 9
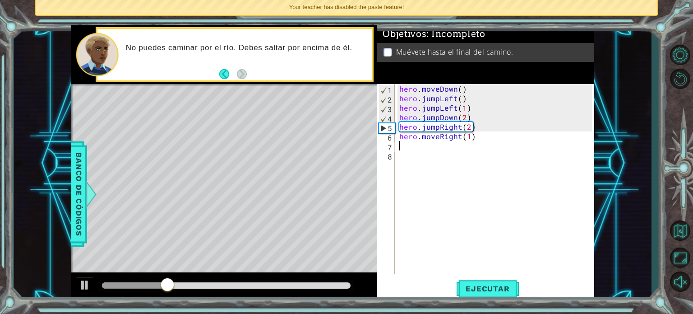
click at [419, 213] on div "hero . moveDown ( ) hero . jumpLeft ( ) hero . jumpLeft ( 1 ) hero . jumpDown (…" at bounding box center [497, 188] width 199 height 208
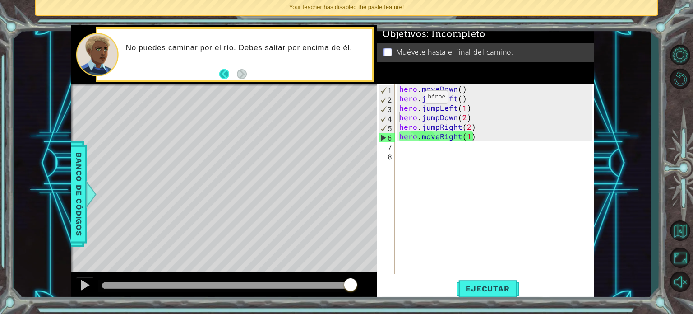
click at [223, 77] on button "Back" at bounding box center [228, 74] width 18 height 10
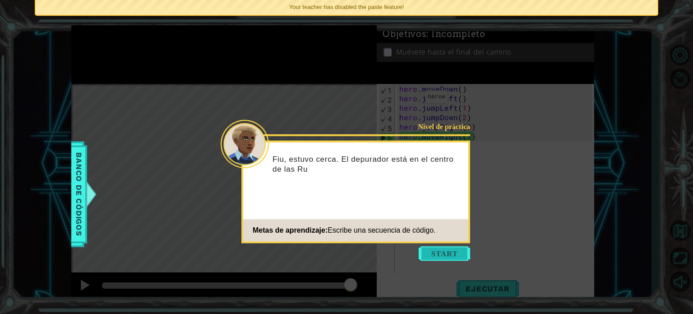
click at [440, 254] on button "Start" at bounding box center [444, 253] width 51 height 14
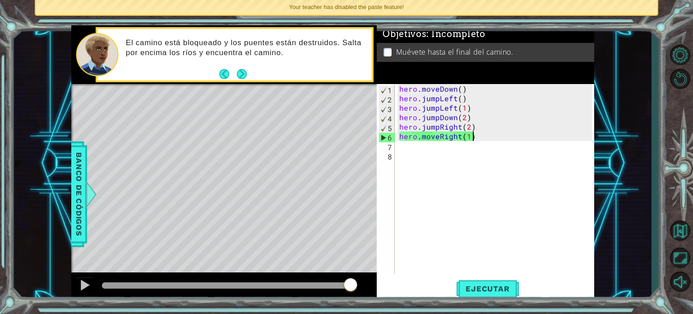
click at [496, 140] on div "hero . moveDown ( ) hero . jumpLeft ( ) hero . jumpLeft ( 1 ) hero . jumpDown (…" at bounding box center [497, 188] width 199 height 208
type textarea "hero.moveRight(1)"
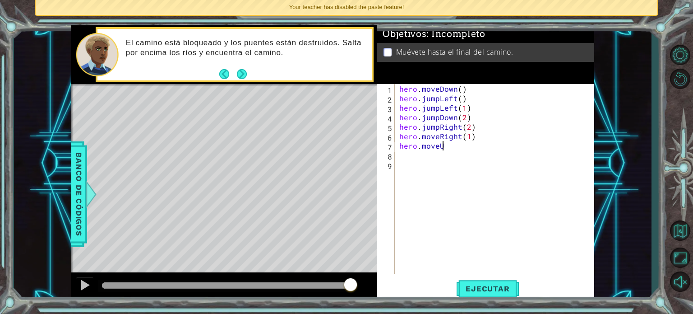
scroll to position [0, 2]
click at [496, 285] on span "Ejecutar" at bounding box center [488, 288] width 62 height 9
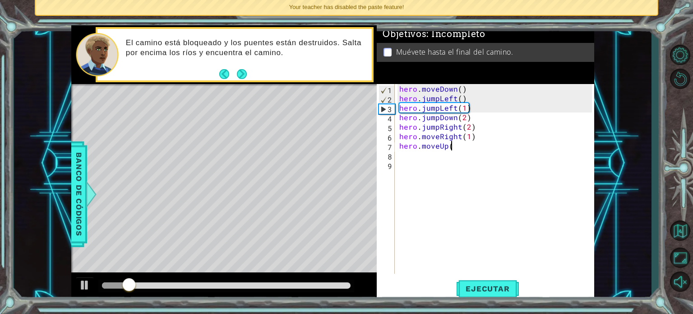
scroll to position [0, 3]
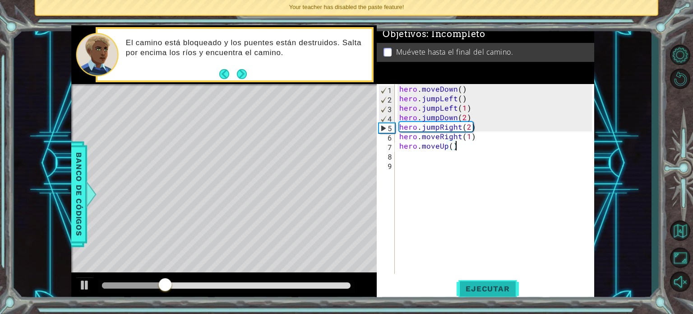
type textarea "hero.moveUp()"
click at [494, 296] on button "Ejecutar" at bounding box center [488, 289] width 62 height 22
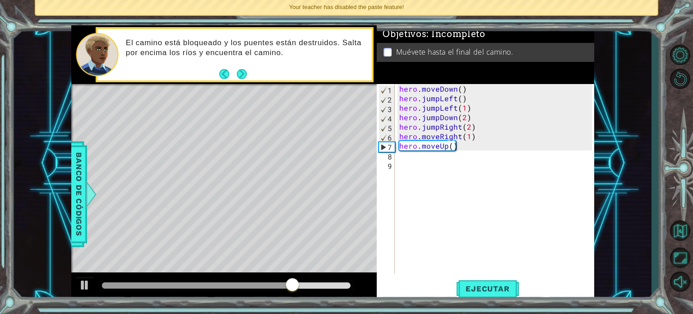
click at [648, 97] on div "1 ההההההההההההההההההההההההההההההההההההההההההההההההההההההההההההההההההההההההההההה…" at bounding box center [333, 163] width 638 height 276
click at [484, 285] on span "Ejecutar" at bounding box center [488, 288] width 62 height 9
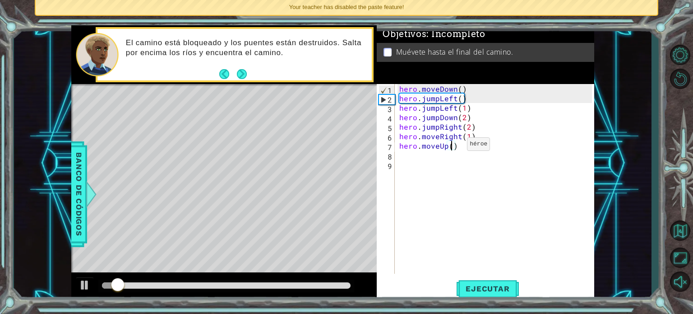
click at [452, 146] on div "hero . moveDown ( ) hero . jumpLeft ( ) hero . jumpLeft ( 1 ) hero . jumpDown (…" at bounding box center [497, 188] width 199 height 208
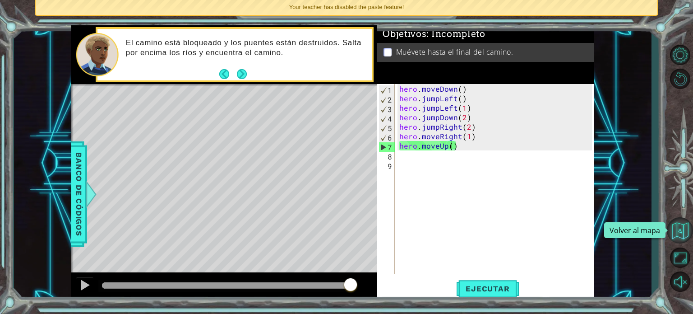
click at [678, 231] on button "Volver al mapa" at bounding box center [680, 230] width 26 height 26
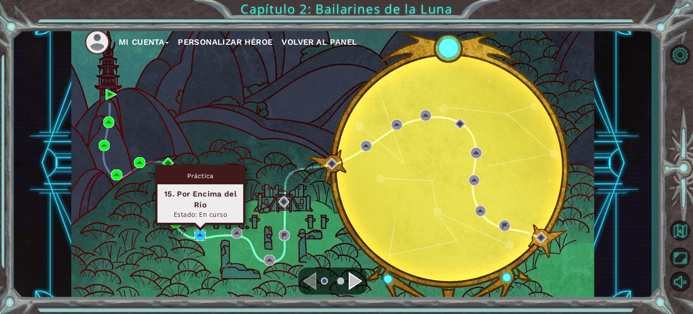
click at [197, 235] on img at bounding box center [199, 234] width 11 height 11
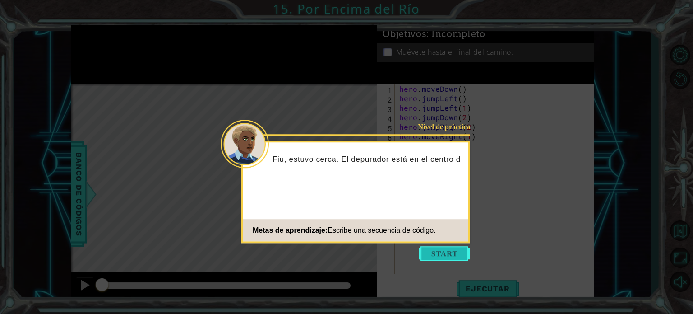
click at [435, 255] on button "Start" at bounding box center [444, 253] width 51 height 14
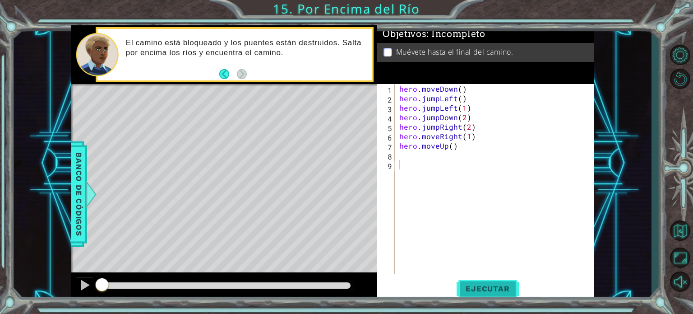
click at [487, 294] on button "Ejecutar" at bounding box center [488, 289] width 62 height 22
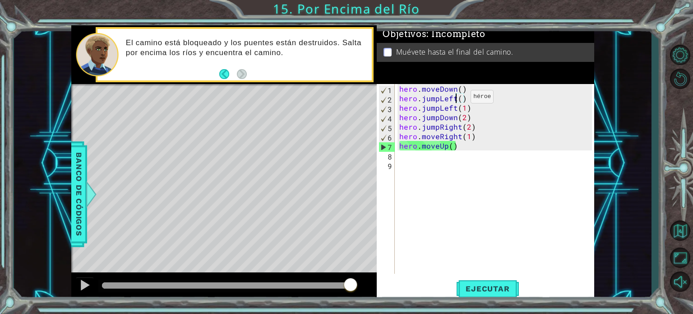
click at [455, 99] on div "hero . moveDown ( ) hero . jumpLeft ( ) hero . jumpLeft ( 1 ) hero . jumpDown (…" at bounding box center [497, 188] width 199 height 208
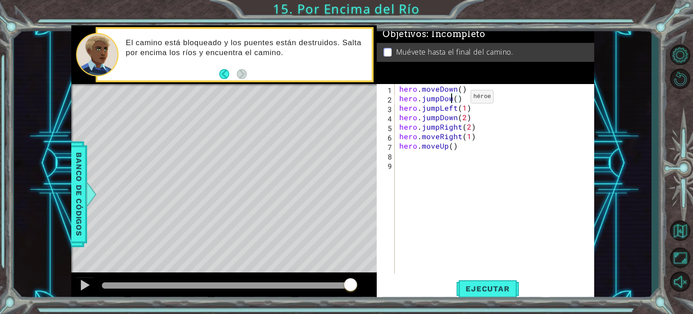
scroll to position [0, 3]
click at [493, 291] on span "Ejecutar" at bounding box center [488, 288] width 62 height 9
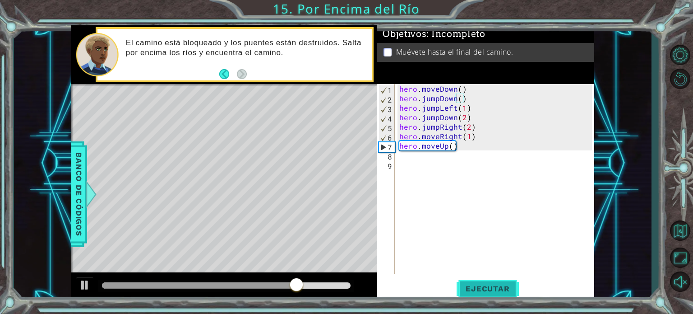
click at [493, 291] on span "Ejecutar" at bounding box center [488, 288] width 62 height 9
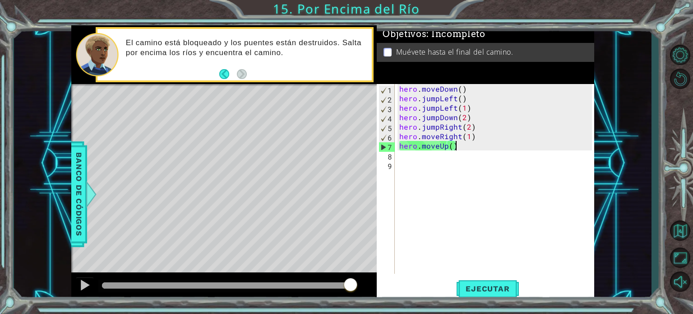
click at [466, 145] on div "hero . moveDown ( ) hero . jumpLeft ( ) hero . jumpLeft ( 1 ) hero . jumpDown (…" at bounding box center [497, 188] width 199 height 208
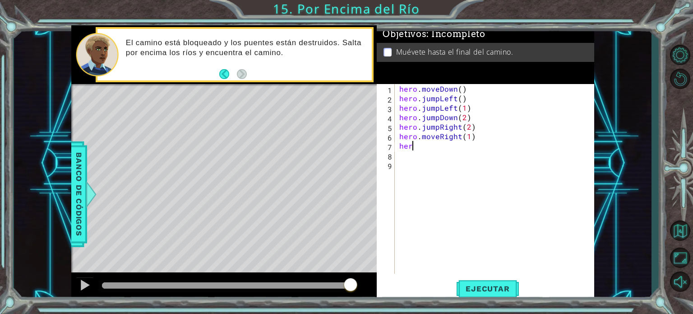
scroll to position [0, 0]
type textarea "h"
click at [456, 107] on div "hero . moveDown ( ) hero . jumpLeft ( ) hero . jumpLeft ( 1 ) hero . jumpDown (…" at bounding box center [497, 188] width 199 height 208
click at [440, 109] on div "hero . moveDown ( ) hero . jumpLeft ( ) hero . jumpLeft ( 1 ) hero . jumpDown (…" at bounding box center [497, 188] width 199 height 208
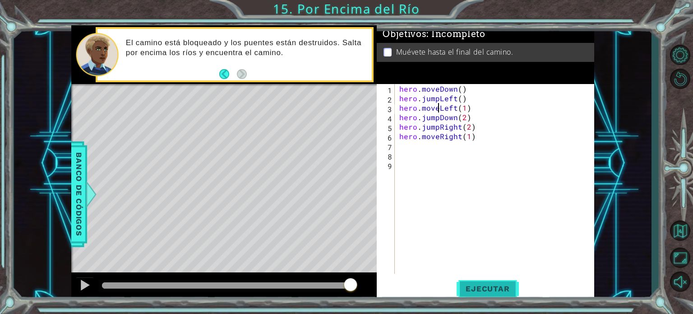
type textarea "hero.moveLeft(1)"
click at [481, 290] on span "Ejecutar" at bounding box center [488, 288] width 62 height 9
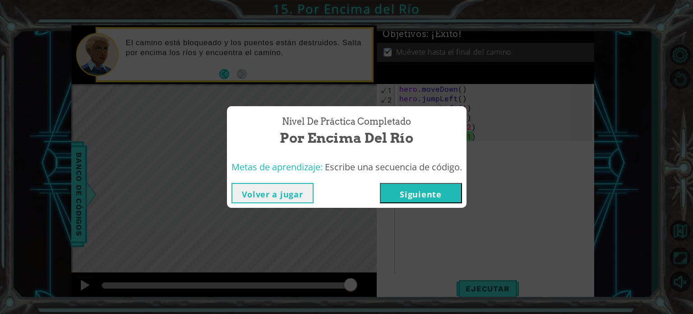
click at [427, 186] on button "Siguiente" at bounding box center [421, 193] width 82 height 20
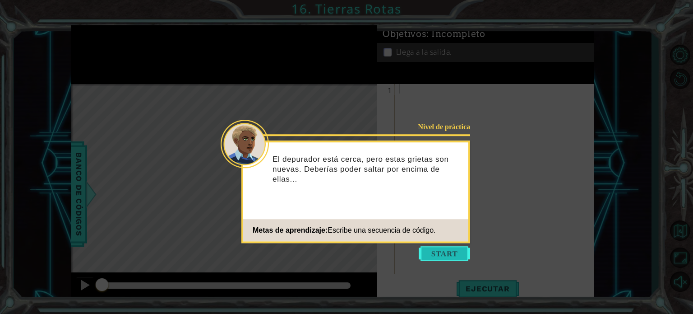
click at [448, 255] on button "Start" at bounding box center [444, 253] width 51 height 14
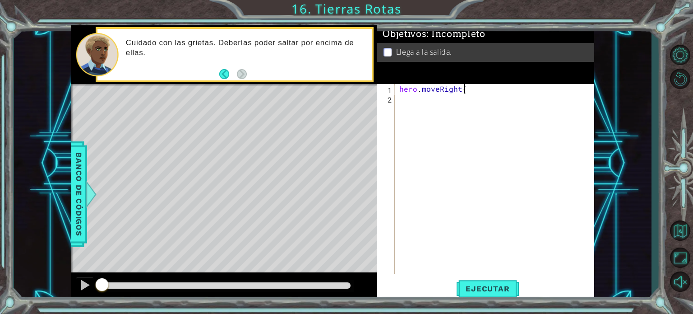
scroll to position [0, 4]
type textarea "hero.moveRight()"
type textarea "hero.moveUp()"
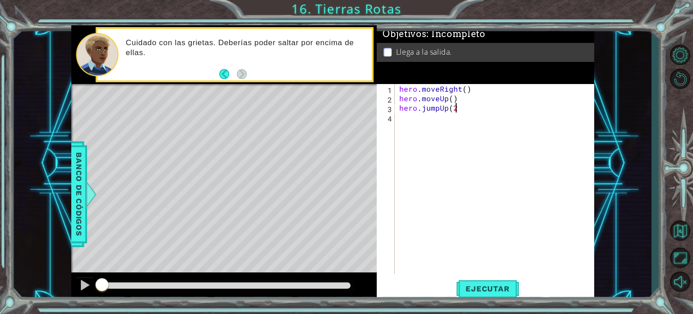
type textarea "hero.jumpUp(2)"
type textarea "hero.jumpRight(2)"
click at [508, 298] on button "Ejecutar" at bounding box center [488, 289] width 62 height 22
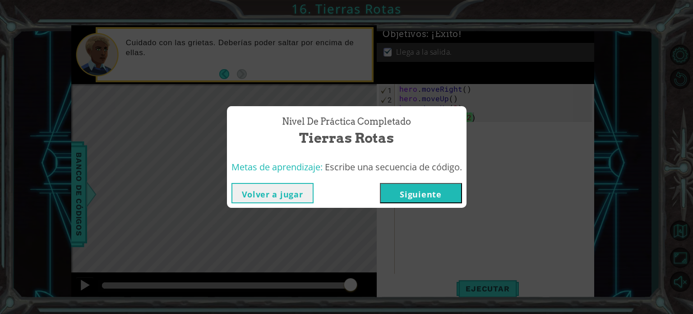
click at [441, 185] on button "Siguiente" at bounding box center [421, 193] width 82 height 20
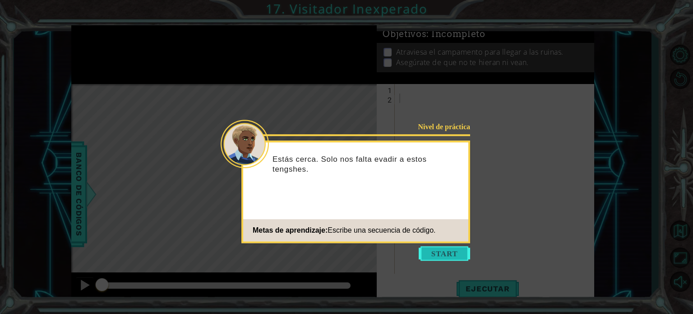
click at [451, 256] on button "Start" at bounding box center [444, 253] width 51 height 14
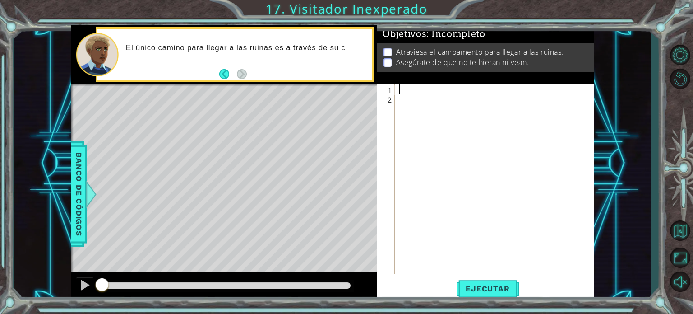
click at [401, 88] on div at bounding box center [497, 188] width 199 height 208
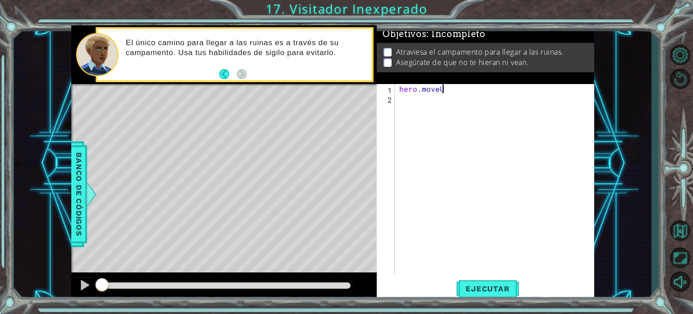
scroll to position [0, 2]
type textarea "hero.moveUp()"
type textarea "hero.jumpRight()"
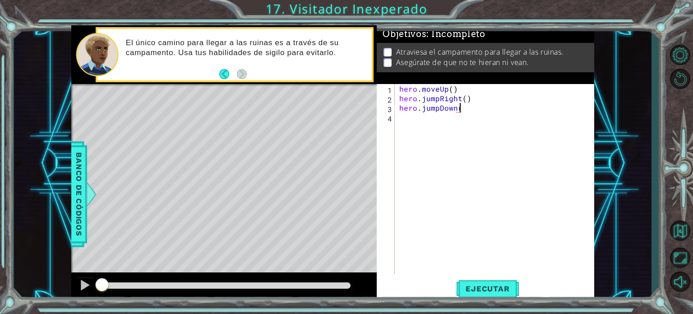
type textarea "hero.jumpDown()"
type textarea "hero.sneakRight()"
type textarea "hero.sneakUp(2)"
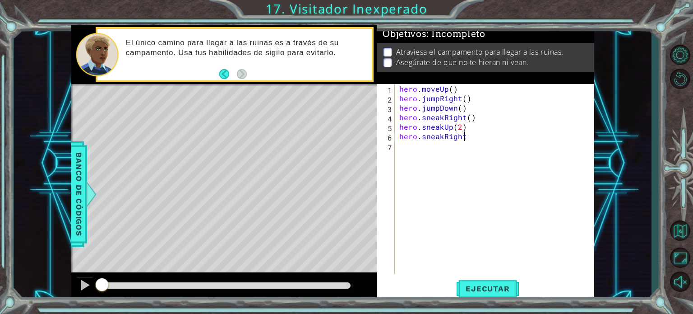
scroll to position [0, 4]
type textarea "hero.sneakRight(2)"
type textarea "hero.sneakDown(2)"
click at [497, 287] on span "Ejecutar" at bounding box center [488, 288] width 62 height 9
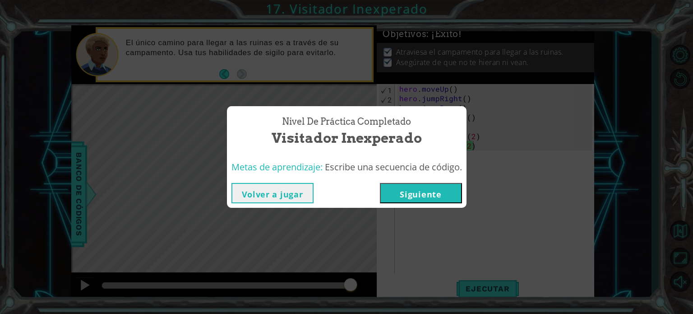
click at [437, 192] on button "Siguiente" at bounding box center [421, 193] width 82 height 20
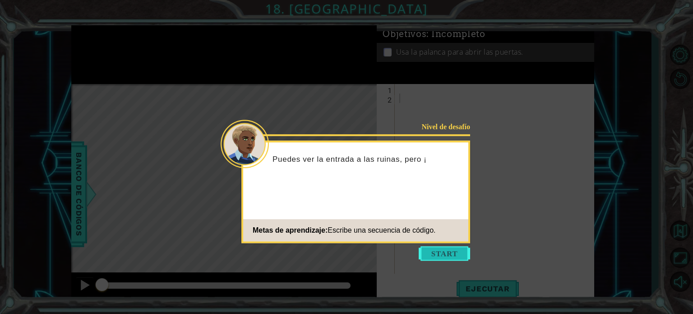
click at [461, 252] on button "Start" at bounding box center [444, 253] width 51 height 14
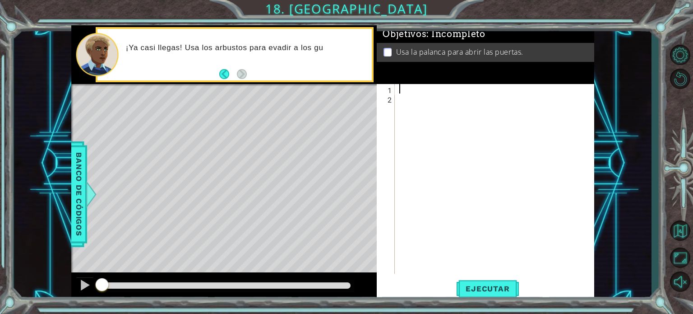
click at [403, 84] on div at bounding box center [497, 188] width 199 height 208
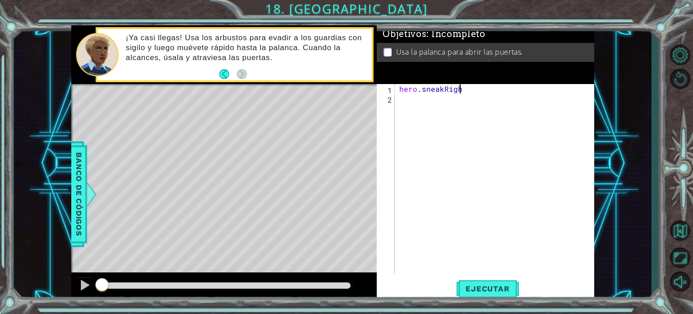
scroll to position [0, 4]
type textarea "hero.sneakRight()"
type textarea "hero.sneakUp(2)"
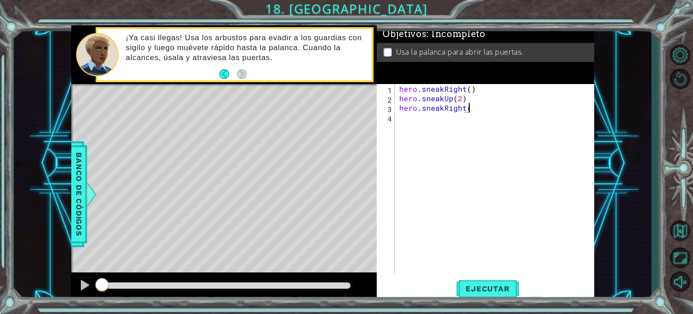
type textarea "hero.sneakRight()"
type textarea "hero.sneakUp()"
type textarea "hero.moveRight(2)"
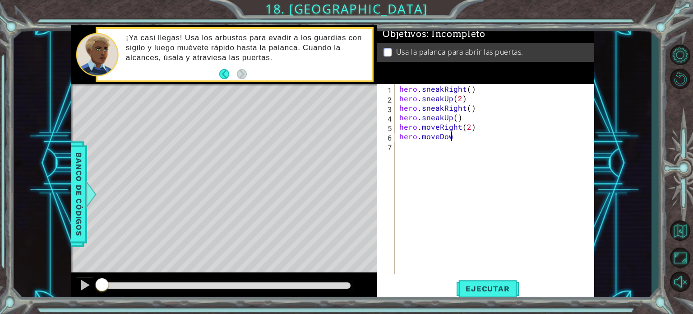
scroll to position [0, 3]
type textarea "hero.moveDown()"
type textarea "hero.jumpDown()"
type textarea "j"
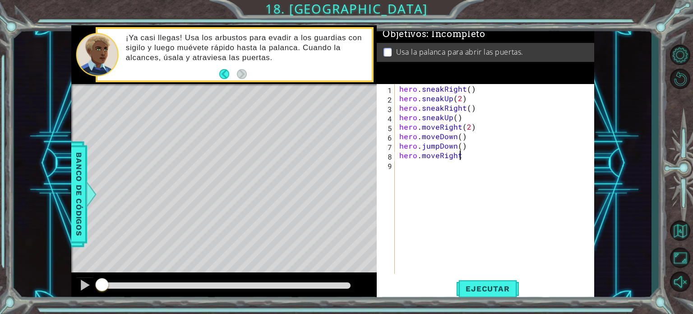
scroll to position [0, 4]
type textarea "hero.moveRight(2)"
type textarea "hero.jumpUp()"
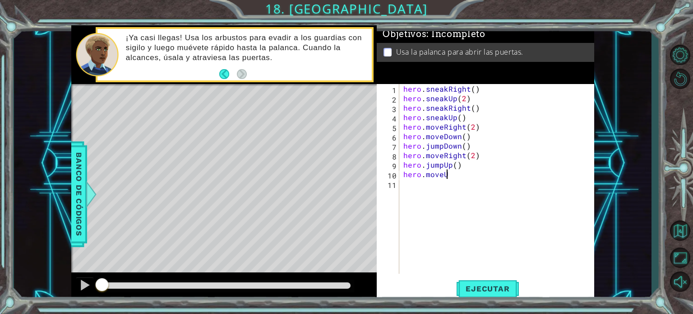
scroll to position [0, 2]
type textarea "hero.moveUp()"
type textarea "hero.use("lever")"
click at [503, 287] on span "Ejecutar" at bounding box center [488, 288] width 62 height 9
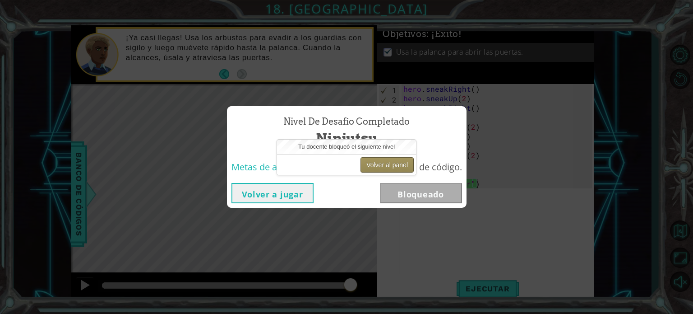
click at [385, 159] on button "Volver al panel" at bounding box center [387, 164] width 53 height 15
click at [380, 160] on button "Volver al panel" at bounding box center [387, 164] width 53 height 15
click at [327, 194] on div "Volver a jugar Bloqueado" at bounding box center [346, 193] width 231 height 20
click at [383, 168] on button "Volver al panel" at bounding box center [387, 164] width 53 height 15
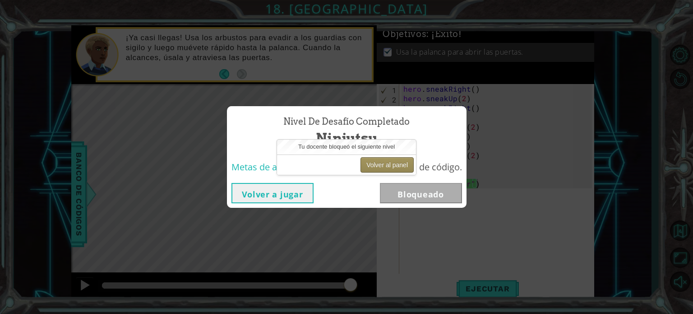
click at [383, 168] on button "Volver al panel" at bounding box center [387, 164] width 53 height 15
drag, startPoint x: 383, startPoint y: 168, endPoint x: 349, endPoint y: 124, distance: 55.1
click at [349, 124] on span "Nivel de desafío Completado" at bounding box center [346, 121] width 126 height 13
